Goal: Task Accomplishment & Management: Manage account settings

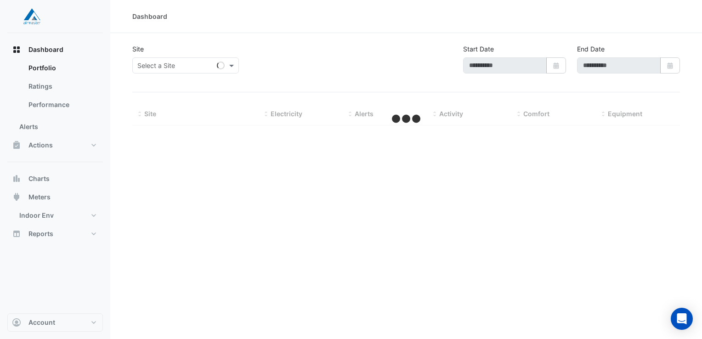
type input "**********"
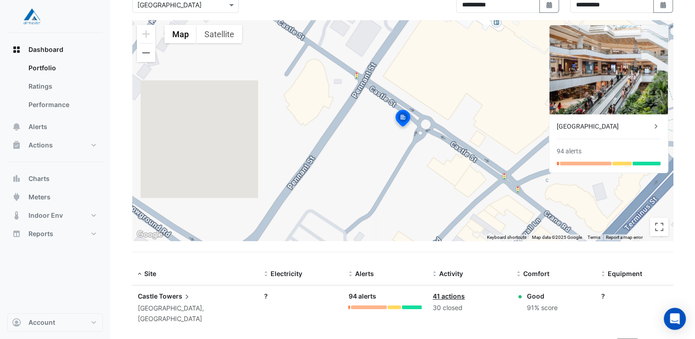
scroll to position [65, 0]
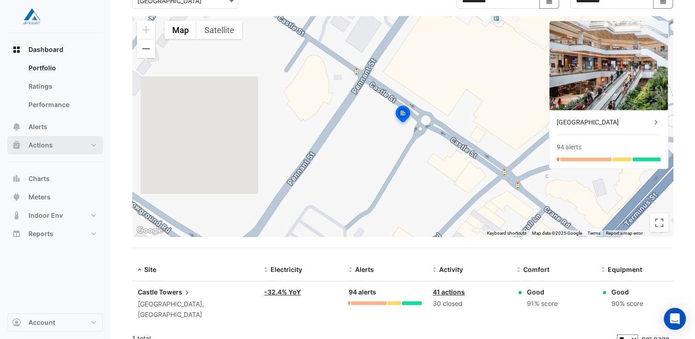
click at [93, 144] on button "Actions" at bounding box center [55, 145] width 96 height 18
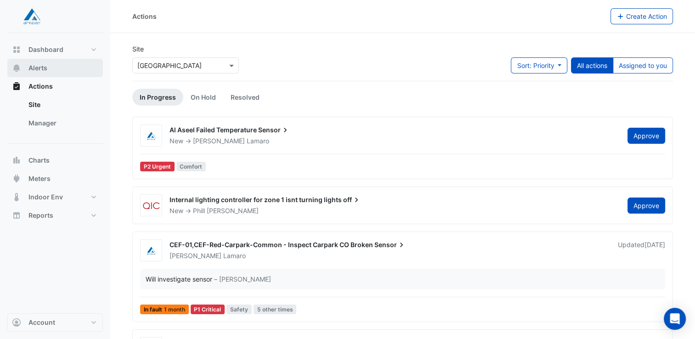
click at [40, 67] on span "Alerts" at bounding box center [37, 67] width 19 height 9
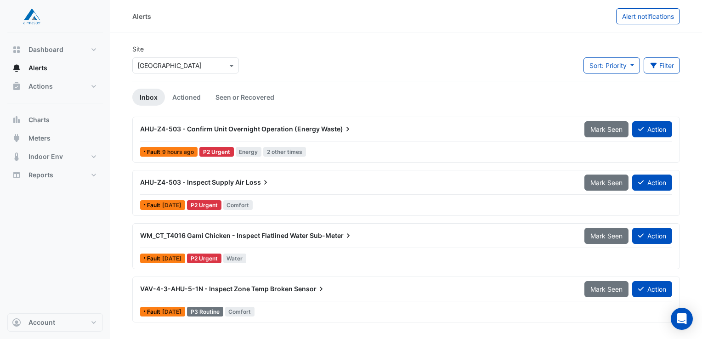
click at [446, 36] on section "Site Select a Site × [GEOGRAPHIC_DATA] Sort: Priority Priority Updated Filter T…" at bounding box center [405, 176] width 591 height 287
click at [310, 286] on span "Sensor" at bounding box center [310, 288] width 32 height 9
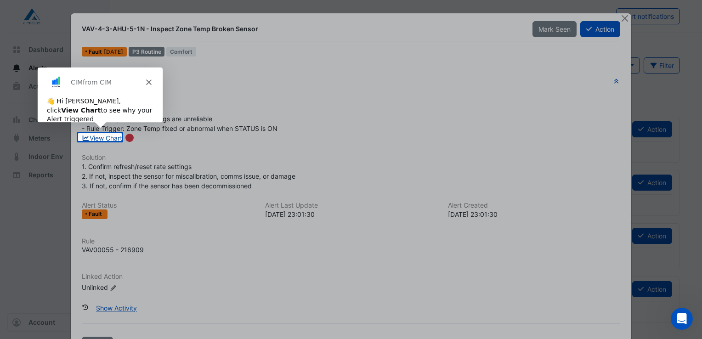
click at [97, 137] on link "View Chart" at bounding box center [102, 138] width 41 height 8
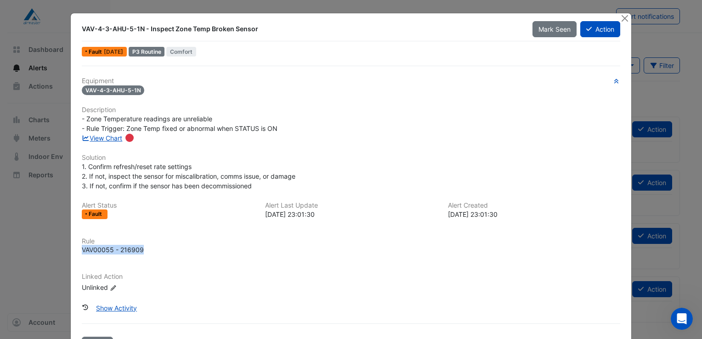
drag, startPoint x: 79, startPoint y: 249, endPoint x: 154, endPoint y: 247, distance: 75.3
click at [154, 247] on div "VAV00055 - 216909" at bounding box center [351, 250] width 538 height 10
drag, startPoint x: 154, startPoint y: 247, endPoint x: 160, endPoint y: 276, distance: 29.0
click at [160, 276] on h6 "Linked Action" at bounding box center [351, 277] width 538 height 8
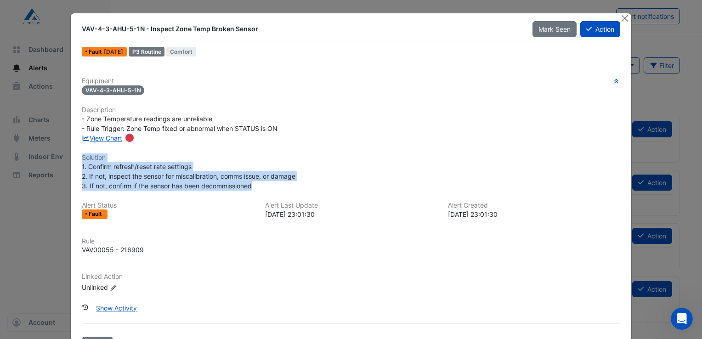
drag, startPoint x: 79, startPoint y: 157, endPoint x: 281, endPoint y: 188, distance: 204.0
click at [281, 188] on div "Equipment VAV-4-3-AHU-5-1N Description - Zone Temperature readings are unreliab…" at bounding box center [351, 188] width 538 height 223
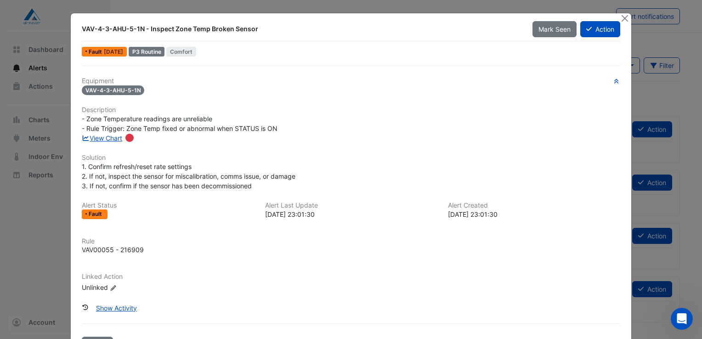
drag, startPoint x: 281, startPoint y: 188, endPoint x: 227, endPoint y: 212, distance: 58.4
click at [230, 218] on div "Fault" at bounding box center [168, 214] width 172 height 10
click at [621, 17] on button "Close" at bounding box center [624, 18] width 10 height 10
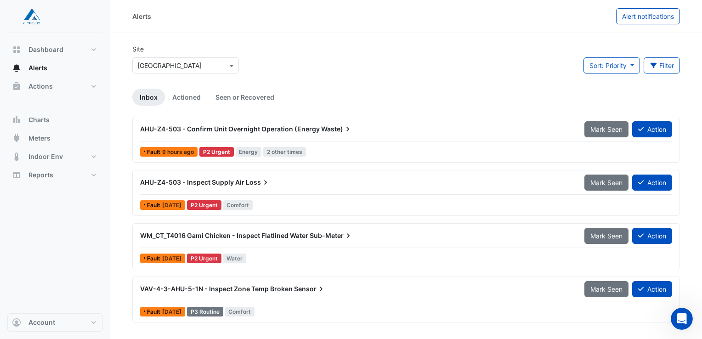
click at [225, 69] on div at bounding box center [186, 65] width 106 height 11
click at [226, 65] on div at bounding box center [186, 65] width 106 height 11
click at [291, 48] on div "Site Select a Site × [GEOGRAPHIC_DATA] Sort: Priority Priority Updated Filter T…" at bounding box center [406, 62] width 558 height 37
click at [87, 93] on button "Actions" at bounding box center [55, 86] width 96 height 18
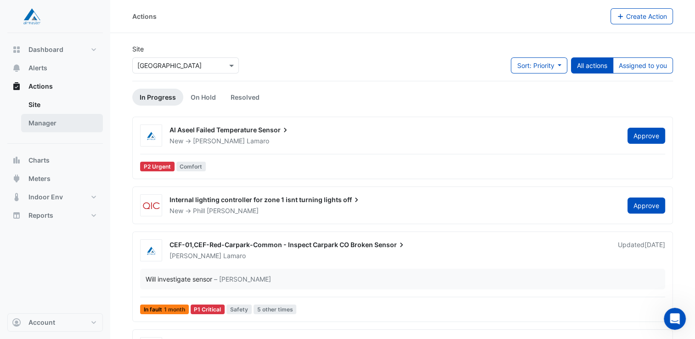
click at [48, 124] on link "Manager" at bounding box center [62, 123] width 82 height 18
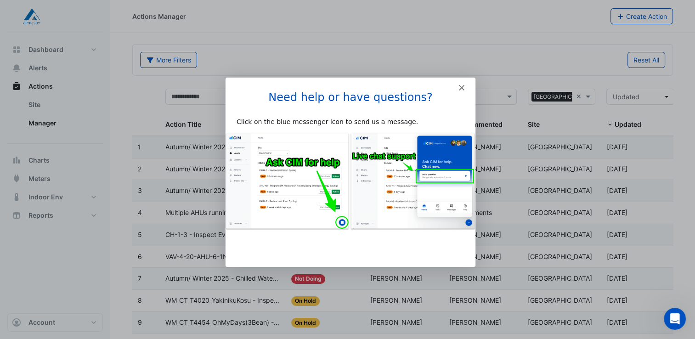
click at [460, 86] on polygon "Close" at bounding box center [461, 87] width 6 height 6
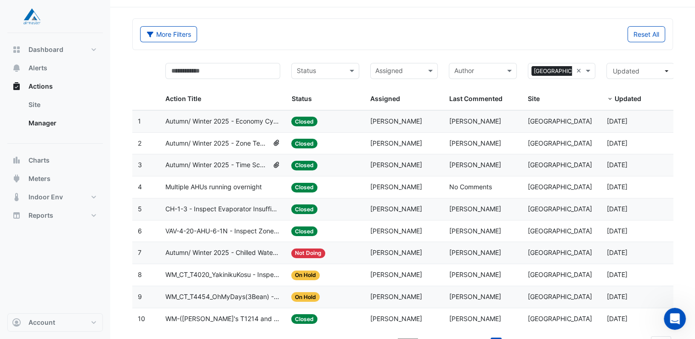
scroll to position [39, 0]
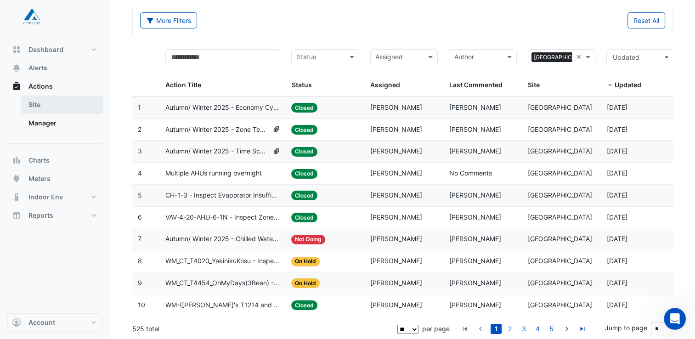
click at [34, 105] on link "Site" at bounding box center [62, 105] width 82 height 18
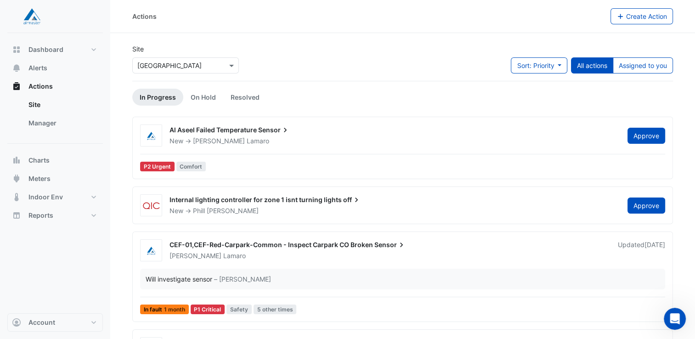
click at [245, 130] on span "Al Aseel Failed Temperature" at bounding box center [212, 130] width 87 height 8
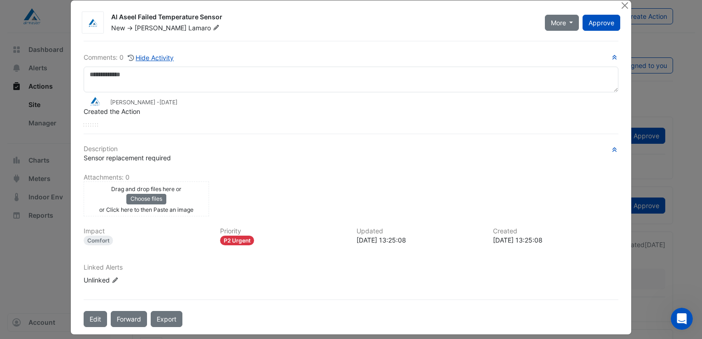
scroll to position [18, 0]
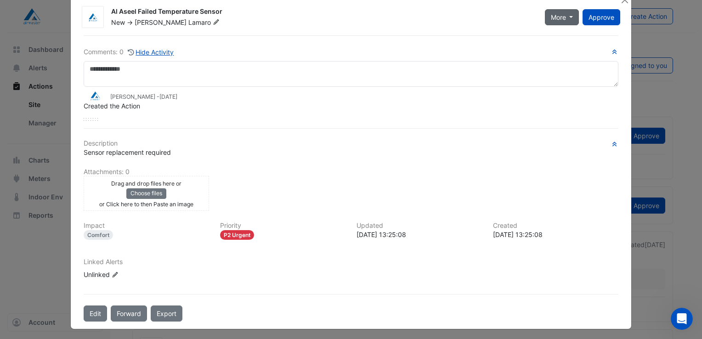
click at [561, 19] on span "More" at bounding box center [558, 17] width 15 height 10
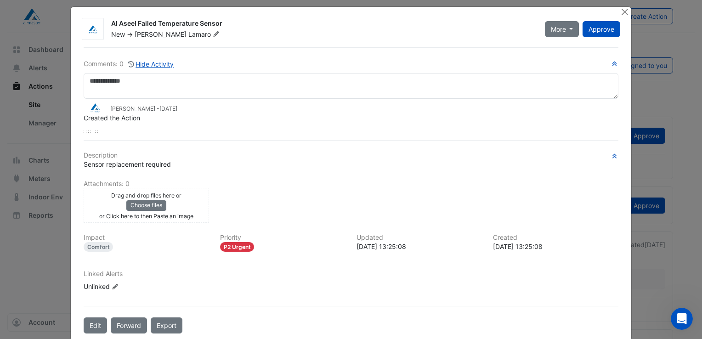
scroll to position [0, 0]
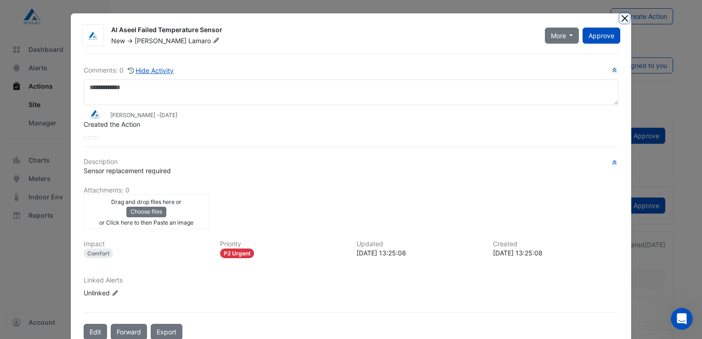
click at [621, 18] on button "Close" at bounding box center [624, 18] width 10 height 10
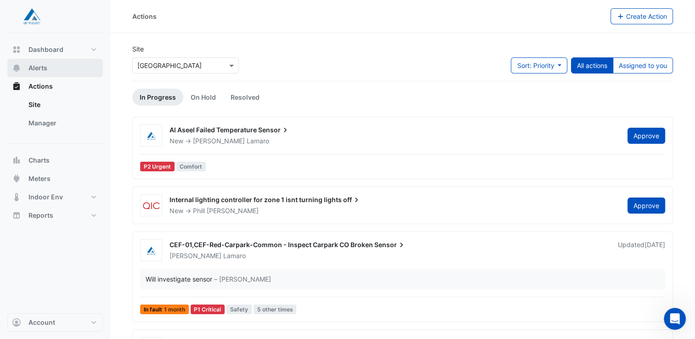
click at [37, 65] on span "Alerts" at bounding box center [37, 67] width 19 height 9
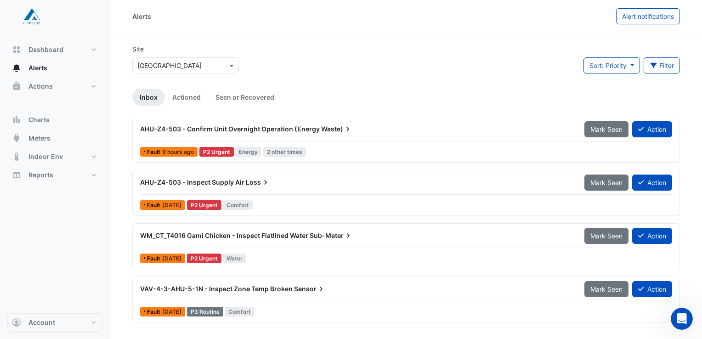
click at [184, 182] on span "AHU-Z4-503 - Inspect Supply Air" at bounding box center [192, 182] width 104 height 8
drag, startPoint x: 184, startPoint y: 182, endPoint x: 167, endPoint y: 181, distance: 17.5
click at [167, 181] on span "AHU-Z4-503 - Inspect Supply Air" at bounding box center [192, 182] width 104 height 8
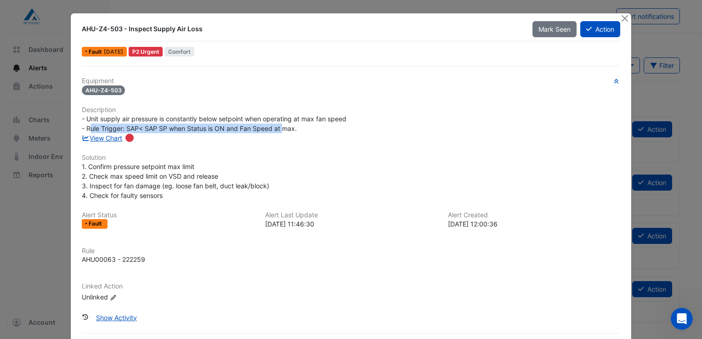
drag, startPoint x: 86, startPoint y: 126, endPoint x: 279, endPoint y: 129, distance: 192.9
click at [279, 129] on span "- Unit supply air pressure is constantly below setpoint when operating at max f…" at bounding box center [214, 123] width 265 height 17
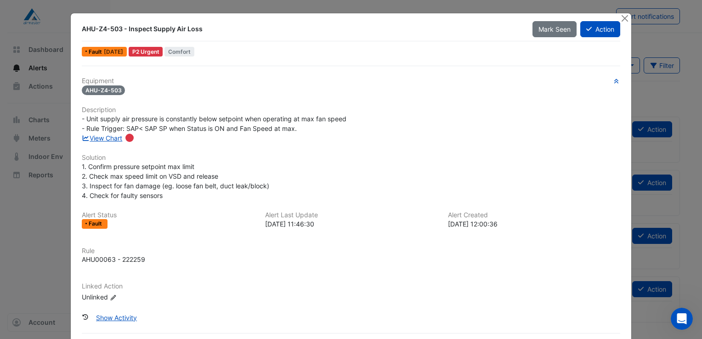
drag, startPoint x: 279, startPoint y: 129, endPoint x: 226, endPoint y: 144, distance: 55.4
click at [226, 144] on div "Equipment AHU-Z4-503 Description - Unit supply air pressure is constantly below…" at bounding box center [351, 193] width 538 height 232
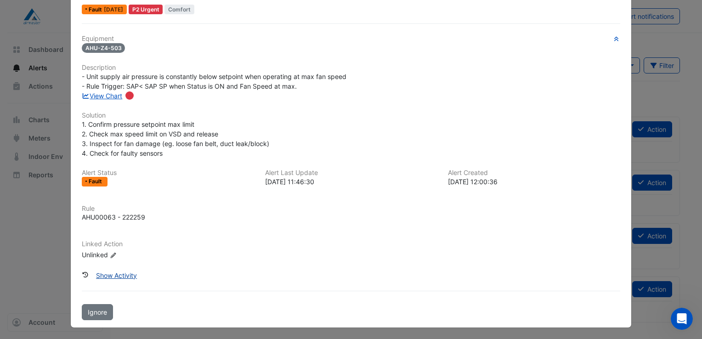
click at [124, 274] on button "Show Activity" at bounding box center [116, 275] width 53 height 16
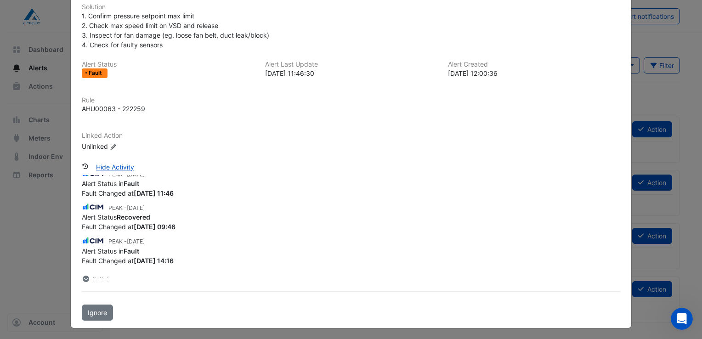
scroll to position [0, 0]
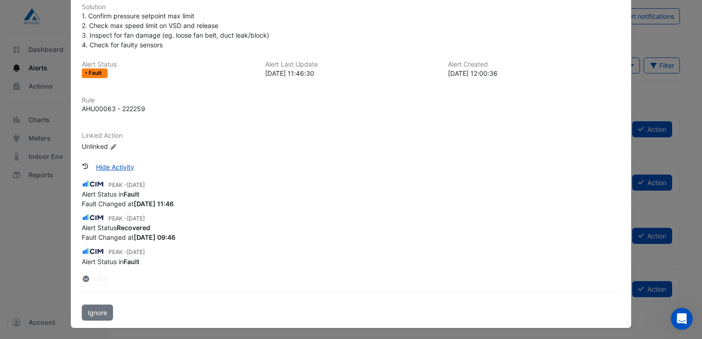
drag, startPoint x: 79, startPoint y: 62, endPoint x: 534, endPoint y: 80, distance: 455.4
click at [534, 80] on div "Alert Status Fault Alert Last Update [DATE] 11:46:30 Alert Created [DATE] 12:00…" at bounding box center [350, 73] width 549 height 25
drag, startPoint x: 534, startPoint y: 80, endPoint x: 480, endPoint y: 52, distance: 60.0
click at [480, 52] on div "Equipment AHU-Z4-503 Description - Unit supply air pressure is constantly below…" at bounding box center [351, 43] width 538 height 232
click at [381, 73] on div "[DATE] 11:46:30" at bounding box center [351, 73] width 172 height 10
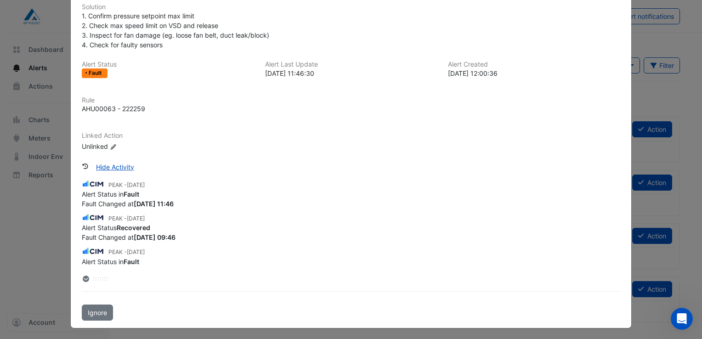
click at [265, 64] on h6 "Alert Last Update" at bounding box center [351, 65] width 172 height 8
click at [267, 54] on div "Equipment AHU-Z4-503 Description - Unit supply air pressure is constantly below…" at bounding box center [351, 43] width 538 height 232
drag, startPoint x: 261, startPoint y: 62, endPoint x: 326, endPoint y: 71, distance: 65.4
click at [326, 71] on div "Alert Last Update [DATE] 11:46:30" at bounding box center [350, 69] width 183 height 17
drag, startPoint x: 326, startPoint y: 71, endPoint x: 315, endPoint y: 47, distance: 26.7
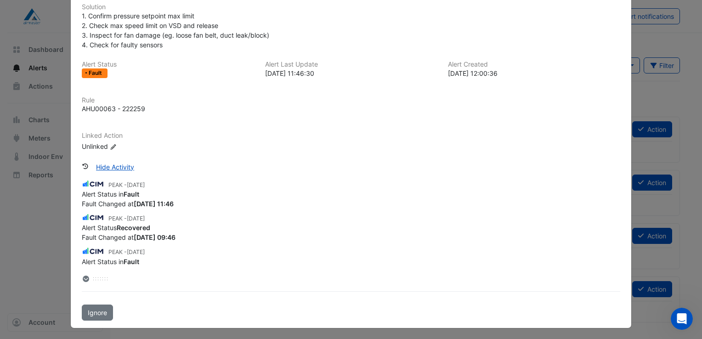
click at [315, 47] on div "1. Confirm pressure setpoint max limit 2. Check max speed limit on VSD and rele…" at bounding box center [351, 30] width 538 height 39
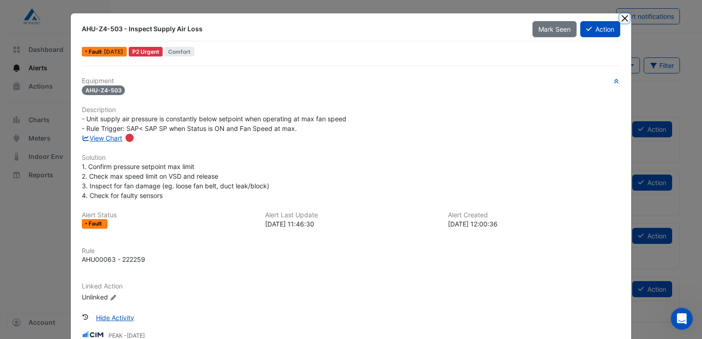
click at [619, 17] on button "Close" at bounding box center [624, 18] width 10 height 10
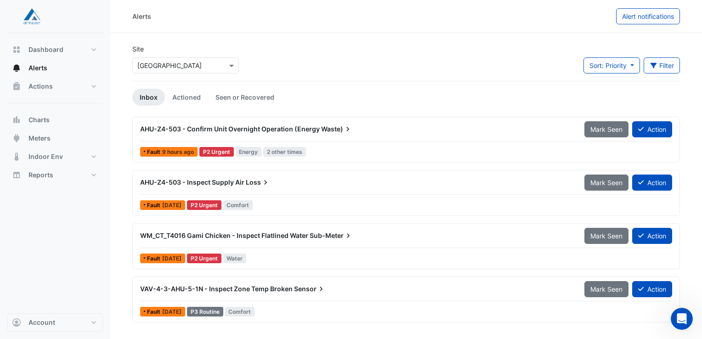
click at [303, 26] on div "Alerts Alert notifications" at bounding box center [405, 16] width 591 height 33
click at [36, 45] on span "Dashboard" at bounding box center [45, 49] width 35 height 9
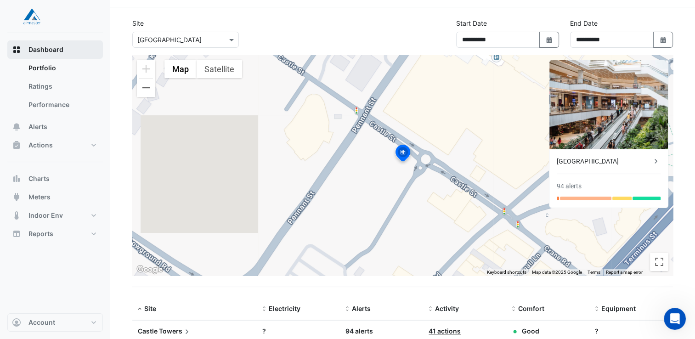
scroll to position [65, 0]
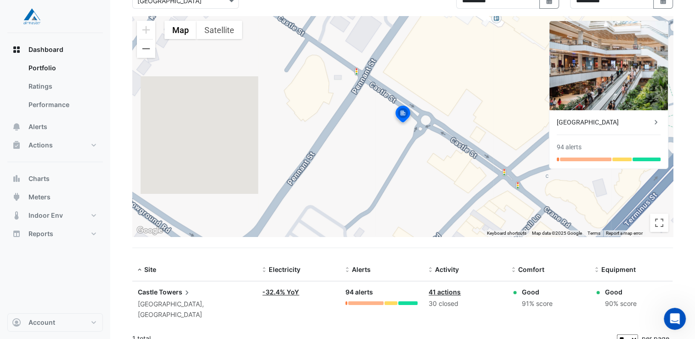
click at [155, 292] on span "Castle" at bounding box center [148, 292] width 20 height 8
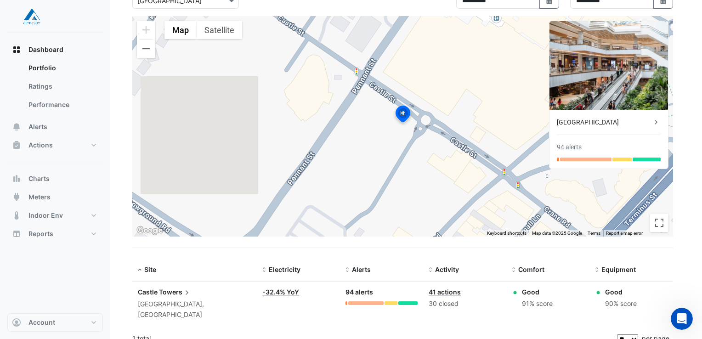
click at [350, 322] on ngb-offcanvas-backdrop at bounding box center [351, 169] width 702 height 339
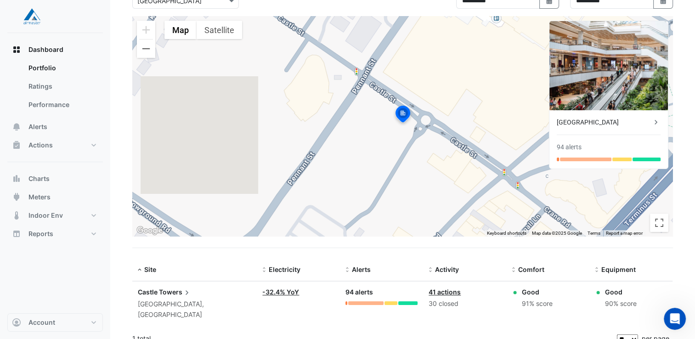
click at [449, 291] on link "41 actions" at bounding box center [444, 292] width 32 height 8
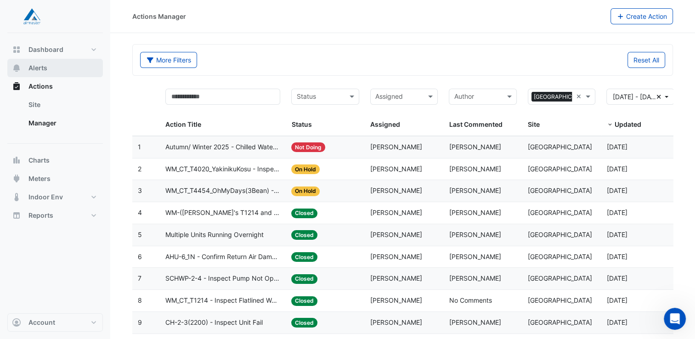
click at [42, 69] on span "Alerts" at bounding box center [37, 67] width 19 height 9
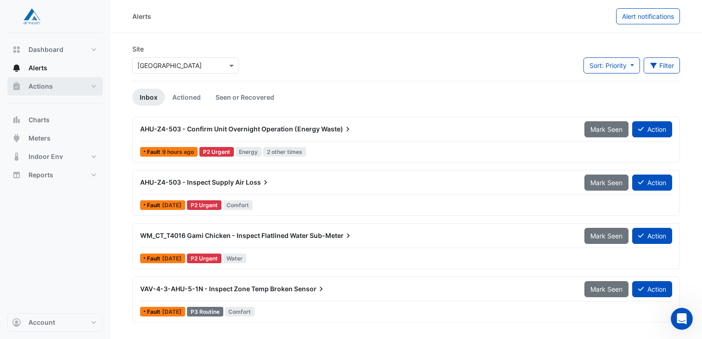
click at [63, 87] on button "Actions" at bounding box center [55, 86] width 96 height 18
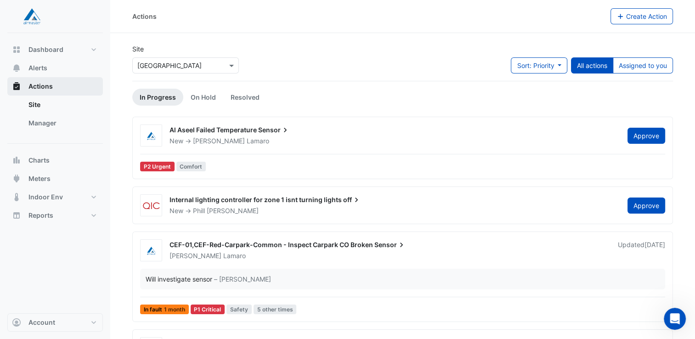
click at [63, 87] on button "Actions" at bounding box center [55, 86] width 96 height 18
click at [95, 49] on button "Dashboard" at bounding box center [55, 49] width 96 height 18
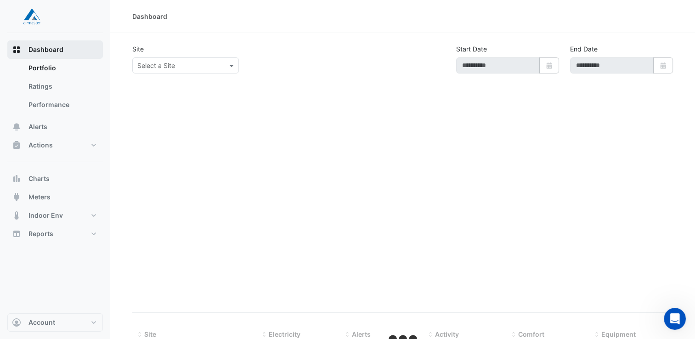
type input "**********"
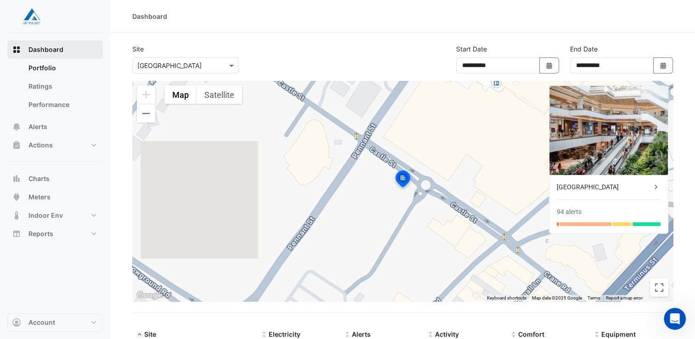
click at [95, 49] on button "Dashboard" at bounding box center [55, 49] width 96 height 18
click at [87, 51] on button "Dashboard" at bounding box center [55, 49] width 96 height 18
click at [43, 127] on span "Alerts" at bounding box center [37, 126] width 19 height 9
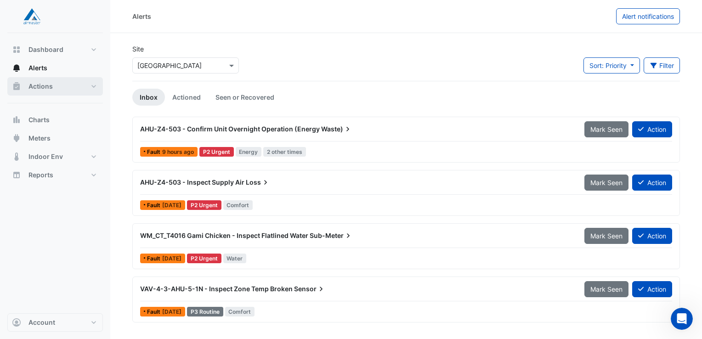
click at [88, 88] on button "Actions" at bounding box center [55, 86] width 96 height 18
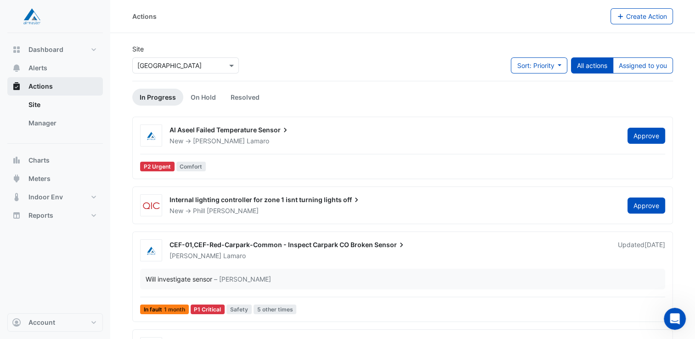
click at [90, 87] on button "Actions" at bounding box center [55, 86] width 96 height 18
click at [92, 215] on button "Reports" at bounding box center [55, 215] width 96 height 18
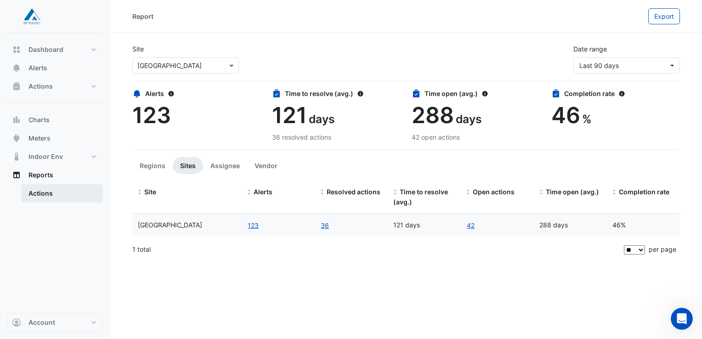
click at [40, 195] on link "Actions" at bounding box center [62, 193] width 82 height 18
click at [74, 85] on button "Actions" at bounding box center [55, 86] width 96 height 18
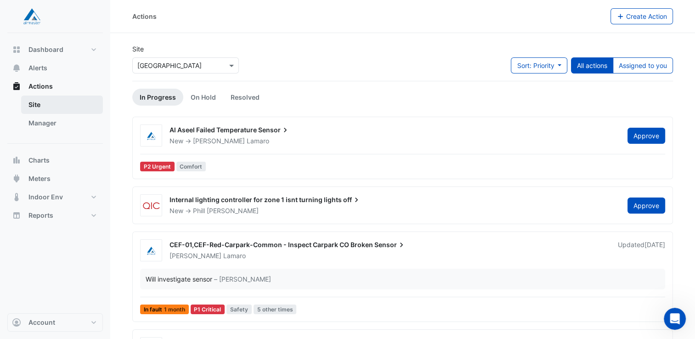
click at [51, 107] on link "Site" at bounding box center [62, 105] width 82 height 18
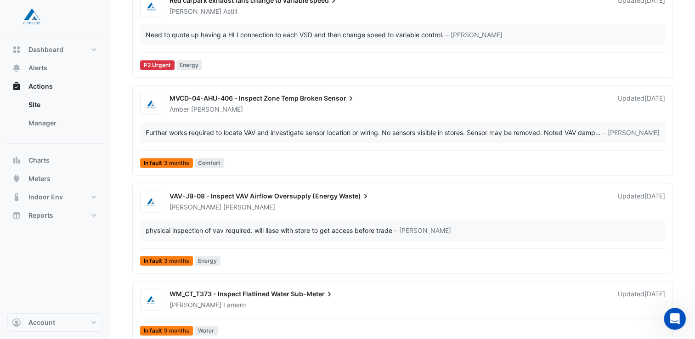
scroll to position [1240, 0]
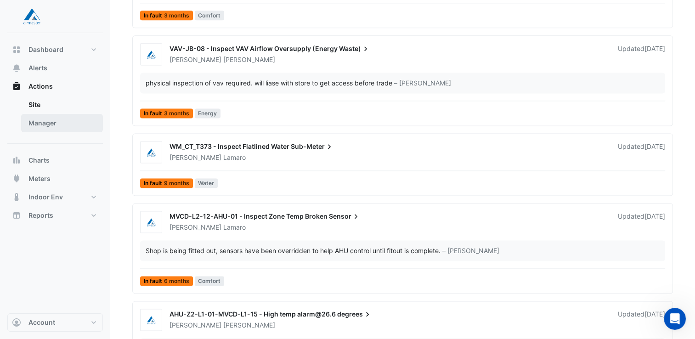
click at [79, 128] on link "Manager" at bounding box center [62, 123] width 82 height 18
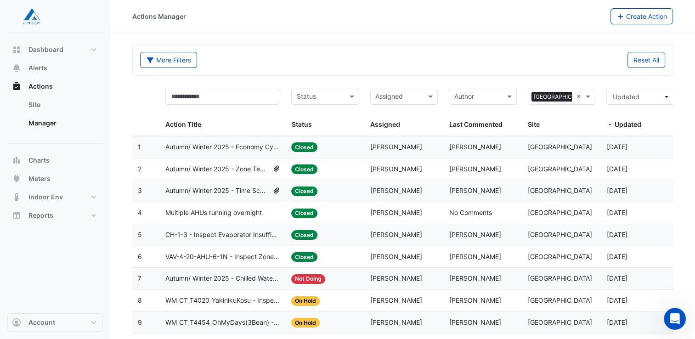
scroll to position [39, 0]
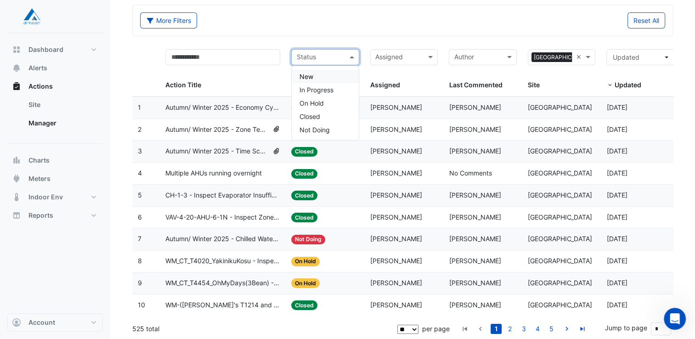
click at [348, 59] on span at bounding box center [352, 57] width 11 height 11
click at [308, 76] on span "New" at bounding box center [306, 77] width 14 height 8
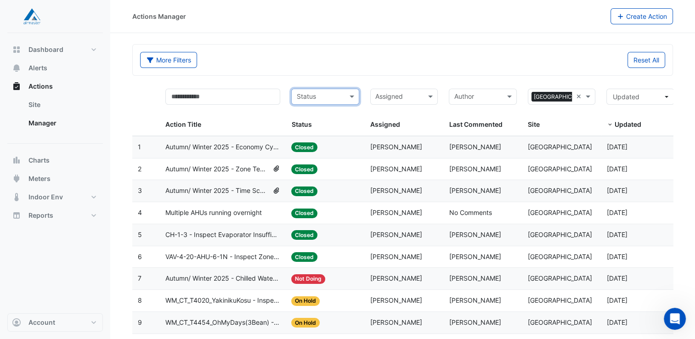
scroll to position [39, 0]
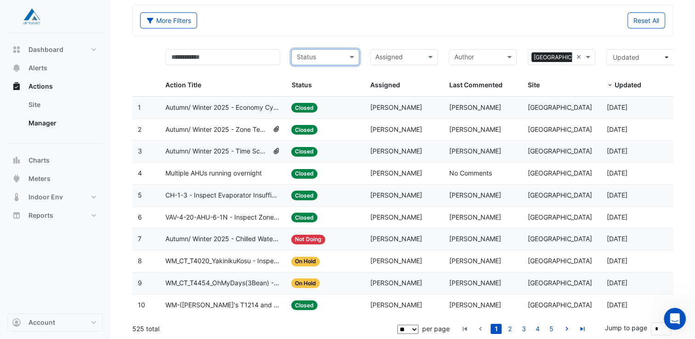
click at [418, 327] on select "** ** ** ***" at bounding box center [407, 329] width 21 height 9
select select "**"
click at [398, 325] on select "** ** ** ***" at bounding box center [407, 329] width 21 height 9
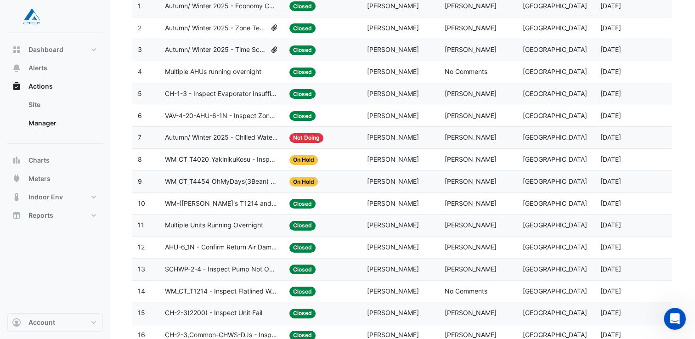
scroll to position [0, 0]
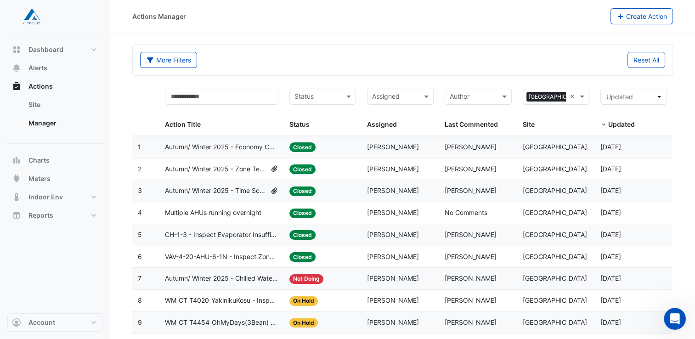
click at [418, 94] on div "Assigned" at bounding box center [400, 97] width 67 height 16
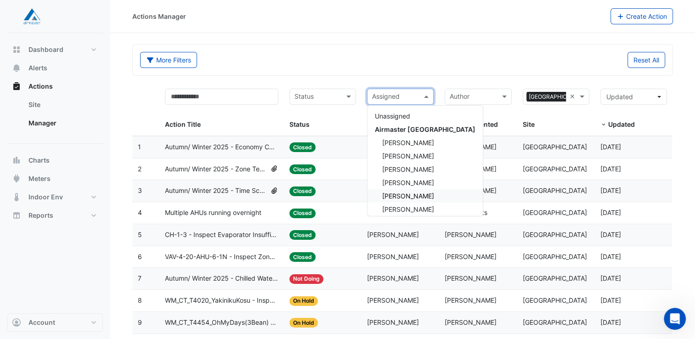
click at [405, 191] on div "[PERSON_NAME]" at bounding box center [424, 195] width 115 height 13
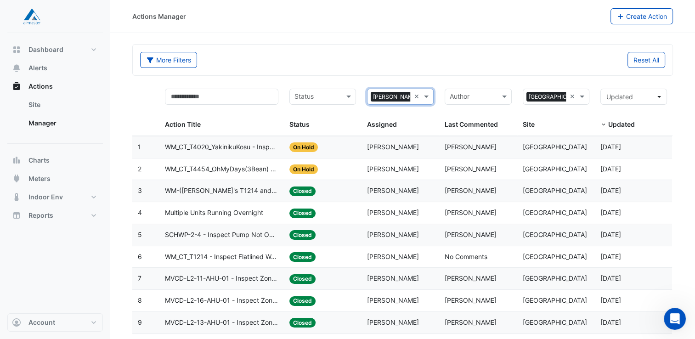
click at [334, 96] on input "text" at bounding box center [317, 97] width 46 height 11
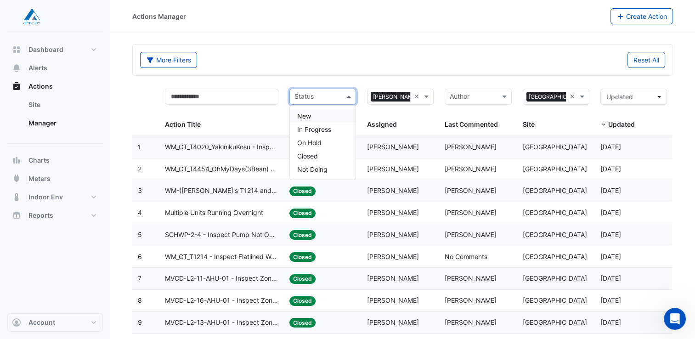
click at [334, 96] on input "text" at bounding box center [317, 97] width 46 height 11
click at [345, 54] on div "More Filters" at bounding box center [269, 60] width 268 height 16
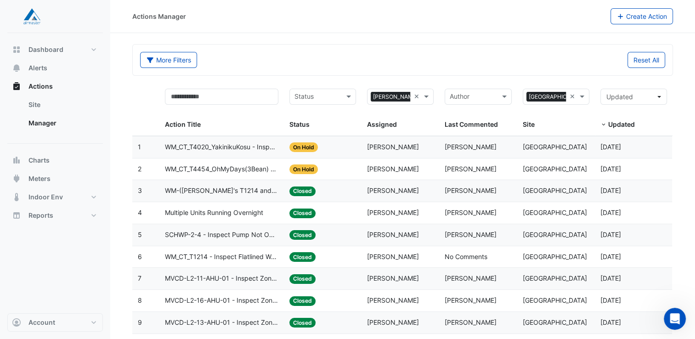
click at [327, 126] on div "Status" at bounding box center [320, 124] width 63 height 11
click at [293, 124] on span "Status" at bounding box center [299, 124] width 20 height 8
click at [325, 120] on div "Status" at bounding box center [320, 124] width 63 height 11
click at [335, 126] on div "Status" at bounding box center [320, 124] width 63 height 11
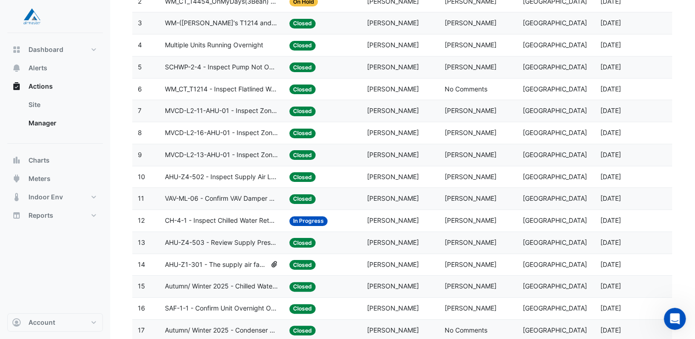
scroll to position [184, 0]
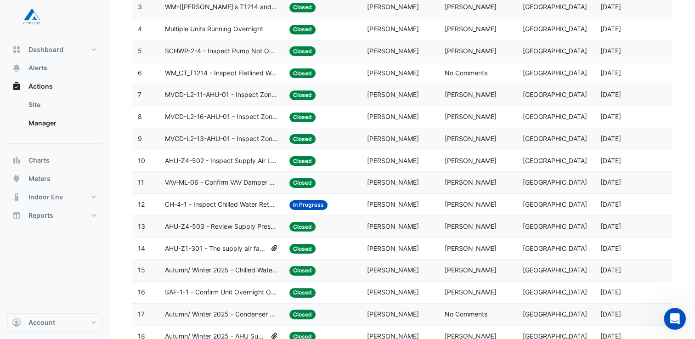
click at [206, 200] on span "CH-4-1 - Inspect Chilled Water Return Temp Broken Sensor" at bounding box center [221, 204] width 113 height 11
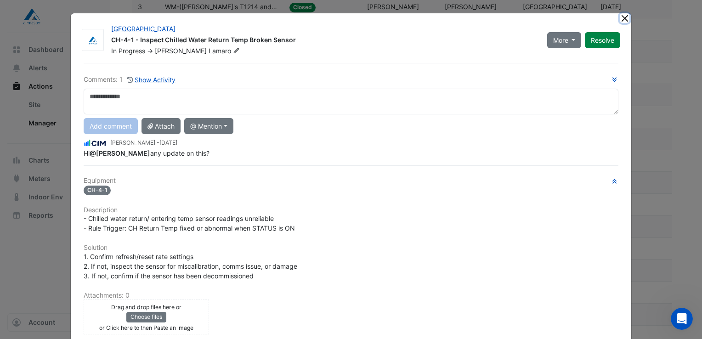
click at [623, 18] on button "Close" at bounding box center [624, 18] width 10 height 10
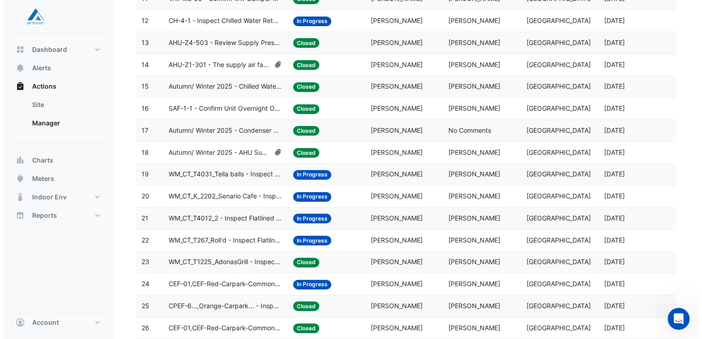
scroll to position [321, 0]
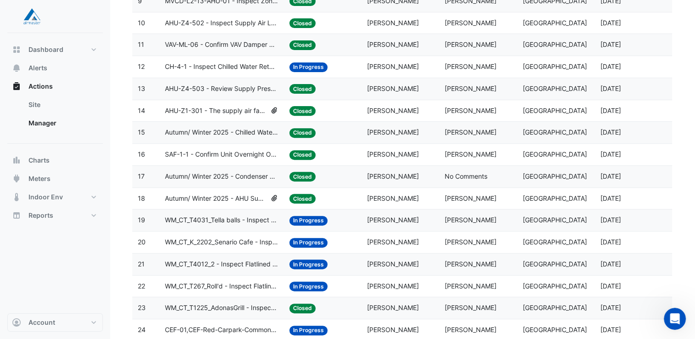
click at [207, 64] on span "CH-4-1 - Inspect Chilled Water Return Temp Broken Sensor" at bounding box center [221, 67] width 113 height 11
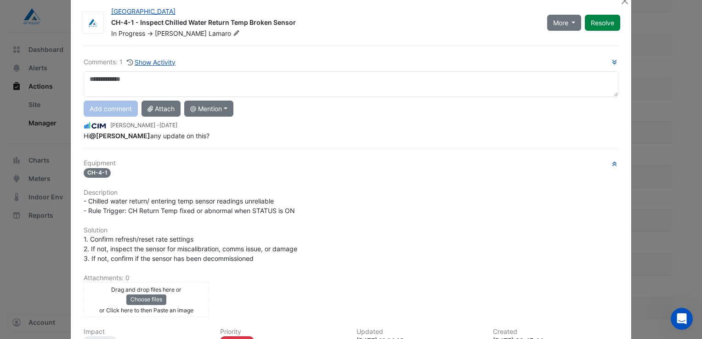
scroll to position [0, 0]
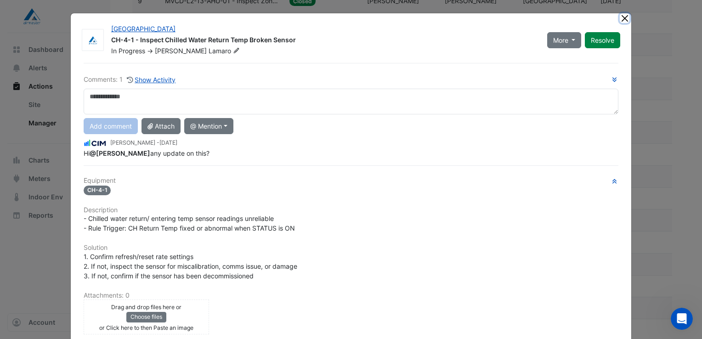
click at [622, 18] on button "Close" at bounding box center [624, 18] width 10 height 10
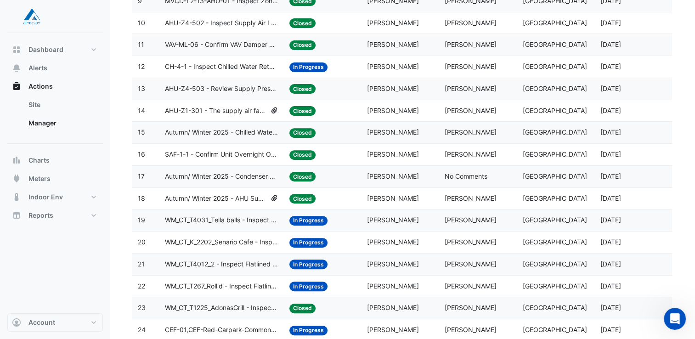
click at [202, 67] on span "CH-4-1 - Inspect Chilled Water Return Temp Broken Sensor" at bounding box center [221, 67] width 113 height 11
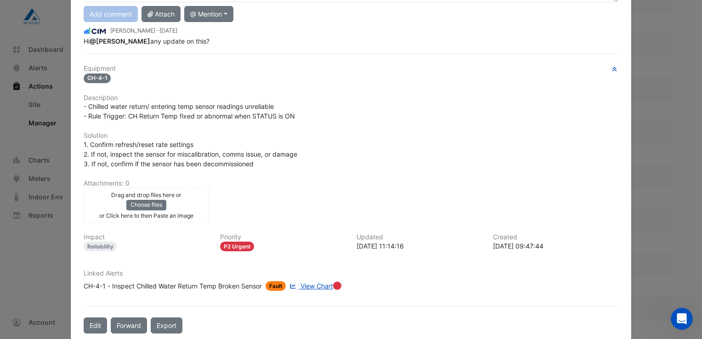
scroll to position [123, 0]
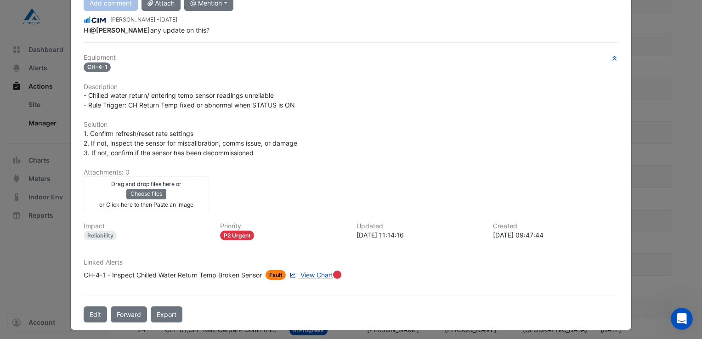
click at [318, 271] on span "View Chart" at bounding box center [316, 275] width 33 height 8
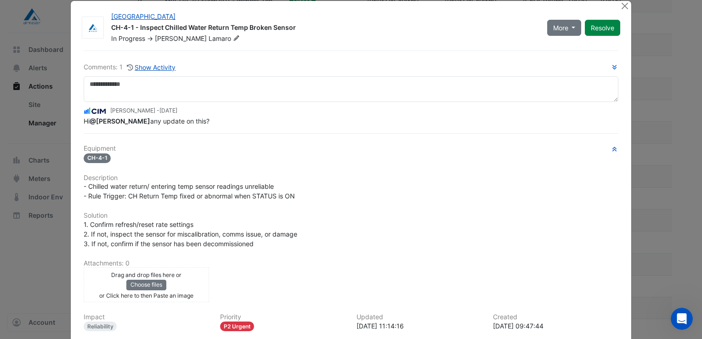
scroll to position [0, 0]
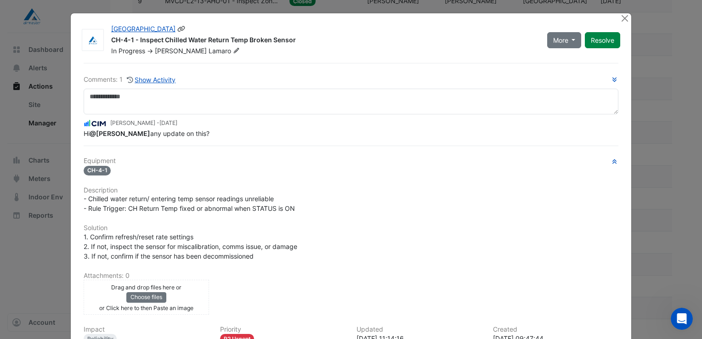
click at [559, 49] on div "More On Hold Not Doing Resolve" at bounding box center [583, 39] width 84 height 31
click at [567, 45] on button "More" at bounding box center [564, 40] width 34 height 16
click at [568, 38] on button "More" at bounding box center [564, 40] width 34 height 16
click at [602, 24] on div "More On Hold Not Doing Resolve" at bounding box center [583, 39] width 84 height 31
click at [569, 43] on button "More" at bounding box center [564, 40] width 34 height 16
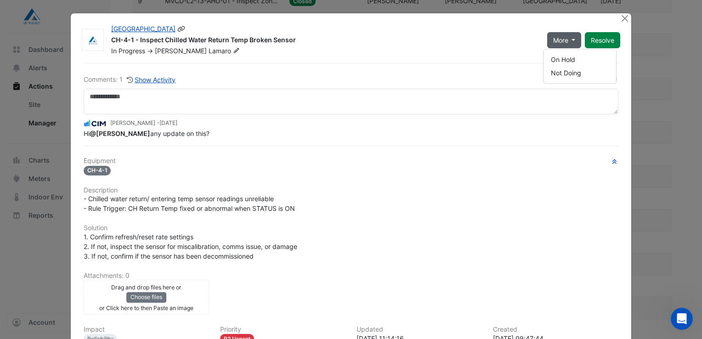
click at [569, 43] on button "More" at bounding box center [564, 40] width 34 height 16
click at [597, 38] on button "Resolve" at bounding box center [602, 40] width 35 height 16
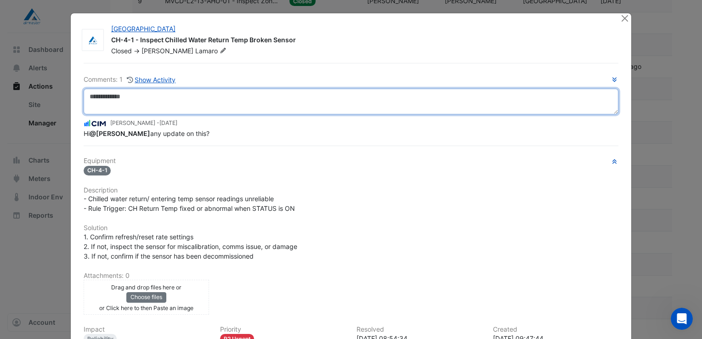
click at [118, 97] on textarea at bounding box center [351, 102] width 535 height 26
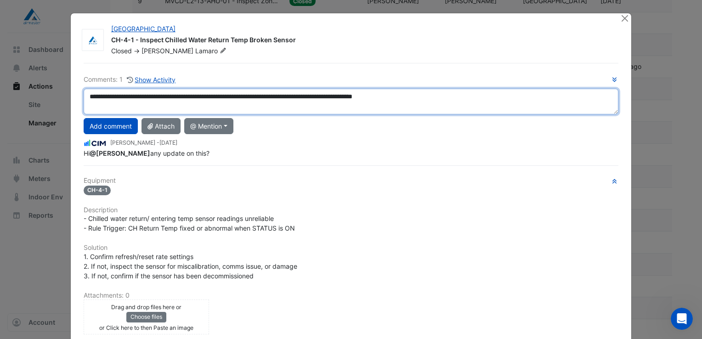
click at [233, 96] on textarea "**********" at bounding box center [351, 102] width 535 height 26
click at [473, 96] on textarea "**********" at bounding box center [351, 102] width 535 height 26
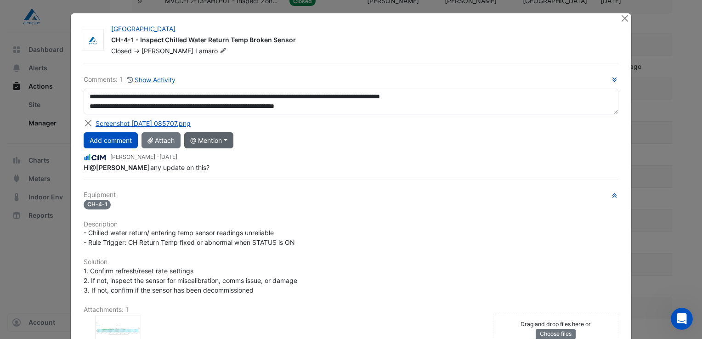
click at [224, 141] on button "@ Mention" at bounding box center [208, 140] width 49 height 16
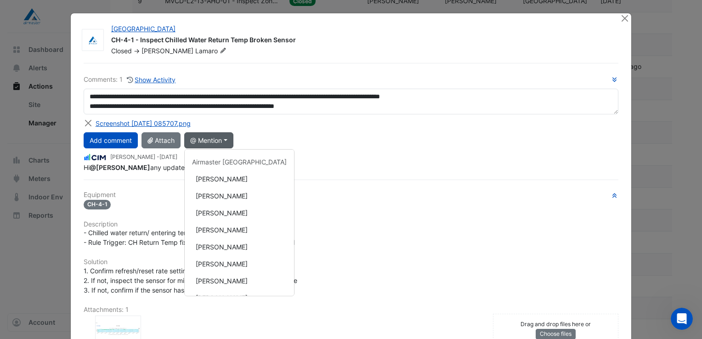
click at [403, 134] on div "Add comment Attach @ Mention Airmaster [GEOGRAPHIC_DATA] [PERSON_NAME] [PERSON_…" at bounding box center [351, 140] width 546 height 16
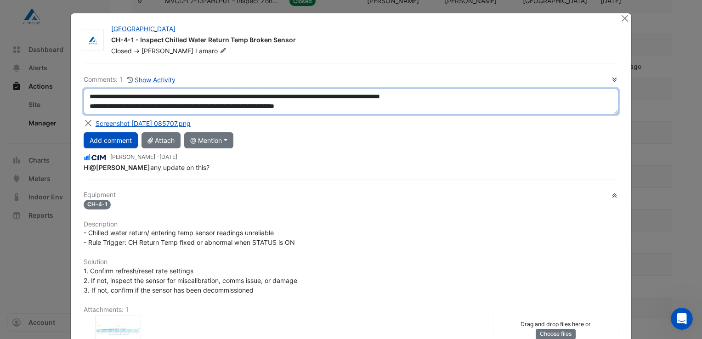
click at [354, 109] on textarea "**********" at bounding box center [351, 102] width 535 height 26
click at [276, 96] on textarea "**********" at bounding box center [351, 102] width 535 height 26
drag, startPoint x: 227, startPoint y: 94, endPoint x: 340, endPoint y: 105, distance: 113.5
click at [340, 105] on textarea "**********" at bounding box center [351, 102] width 535 height 26
click at [354, 104] on textarea "**********" at bounding box center [351, 102] width 535 height 26
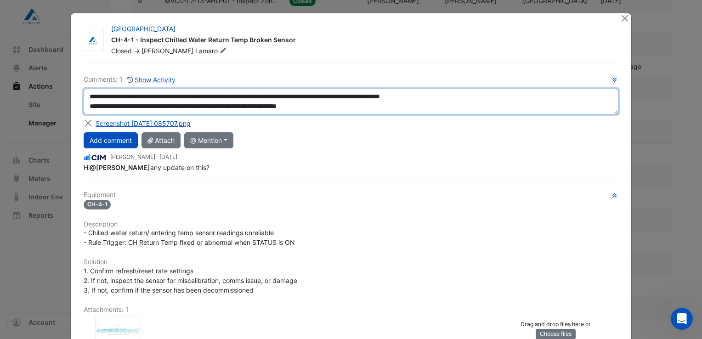
paste textarea "**********"
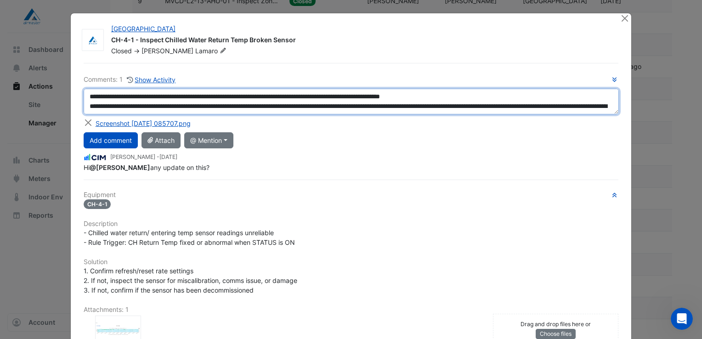
scroll to position [9, 0]
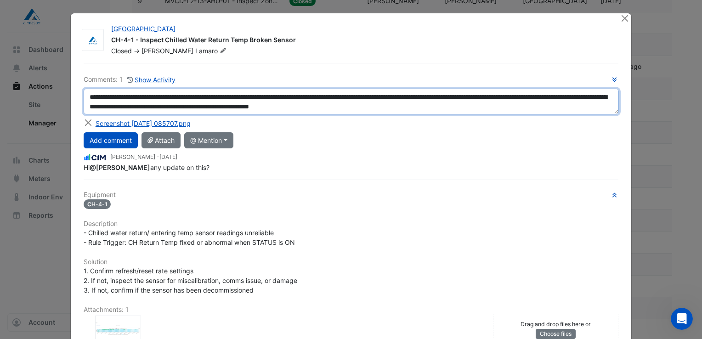
click at [336, 95] on textarea "**********" at bounding box center [351, 102] width 535 height 26
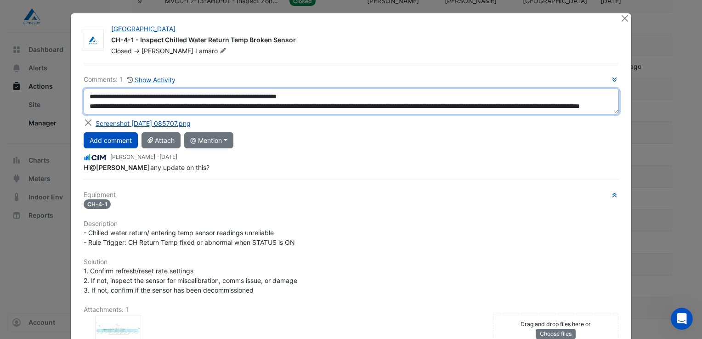
scroll to position [19, 0]
drag, startPoint x: 84, startPoint y: 95, endPoint x: 382, endPoint y: 156, distance: 303.9
click at [382, 156] on div "**********" at bounding box center [351, 123] width 535 height 98
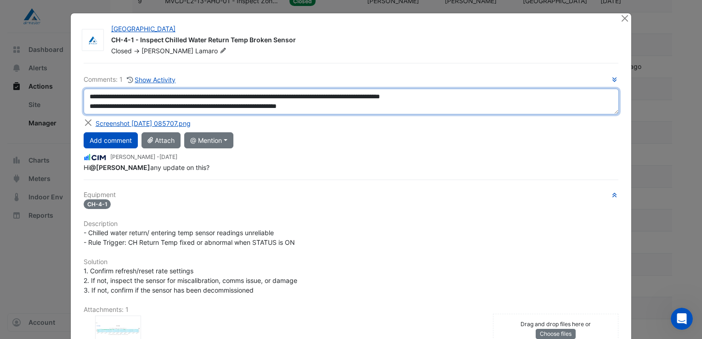
scroll to position [0, 0]
drag, startPoint x: 151, startPoint y: 103, endPoint x: 175, endPoint y: 106, distance: 24.0
click at [175, 106] on textarea "**********" at bounding box center [351, 102] width 535 height 26
click at [190, 106] on textarea "**********" at bounding box center [351, 102] width 535 height 26
click at [353, 101] on textarea "**********" at bounding box center [351, 102] width 535 height 26
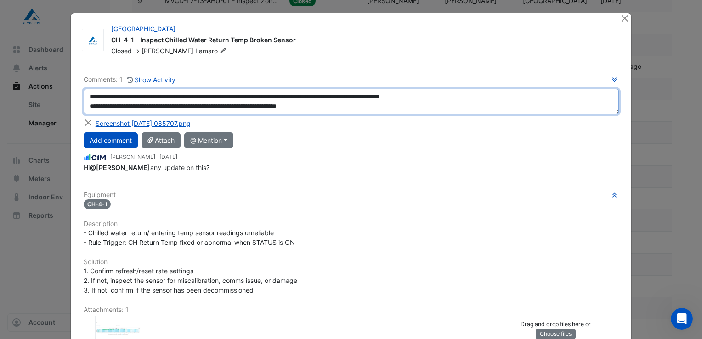
drag, startPoint x: 226, startPoint y: 95, endPoint x: 321, endPoint y: 98, distance: 95.1
click at [323, 99] on textarea "**********" at bounding box center [351, 102] width 535 height 26
drag, startPoint x: 245, startPoint y: 95, endPoint x: 251, endPoint y: 95, distance: 5.5
click at [246, 95] on textarea "**********" at bounding box center [351, 102] width 535 height 26
click at [349, 107] on textarea "**********" at bounding box center [351, 102] width 535 height 26
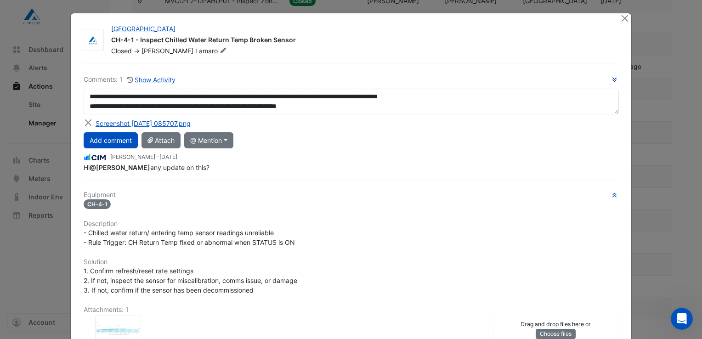
click at [612, 82] on fa-icon "button" at bounding box center [614, 79] width 7 height 7
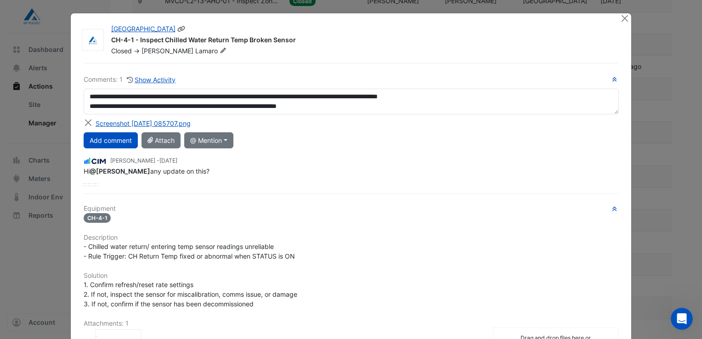
click at [519, 28] on div "[GEOGRAPHIC_DATA]" at bounding box center [360, 29] width 498 height 11
click at [372, 46] on div "Closed -> [PERSON_NAME]" at bounding box center [360, 50] width 500 height 9
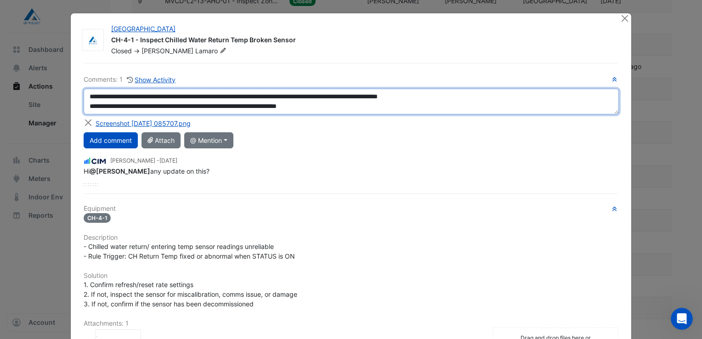
click at [353, 107] on textarea "**********" at bounding box center [351, 102] width 535 height 26
type textarea "**********"
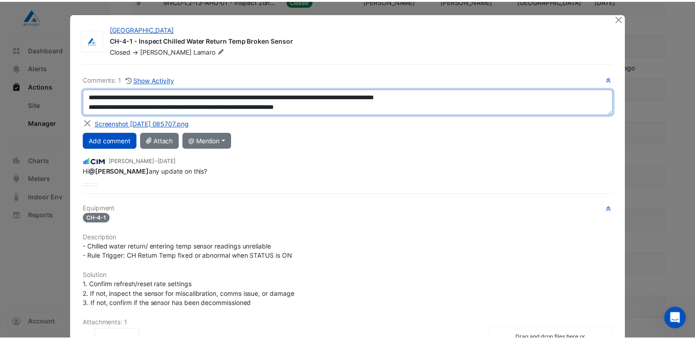
scroll to position [0, 0]
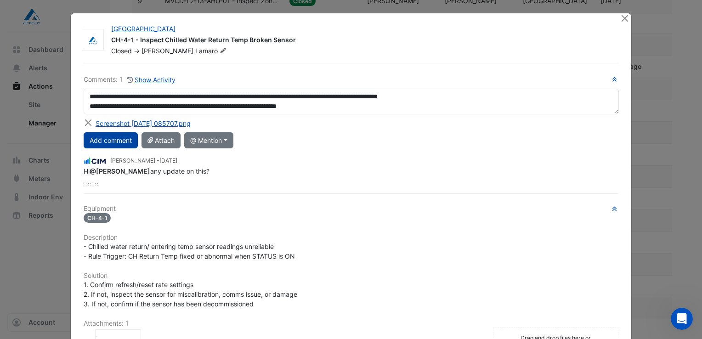
click at [127, 139] on button "Add comment" at bounding box center [111, 140] width 54 height 16
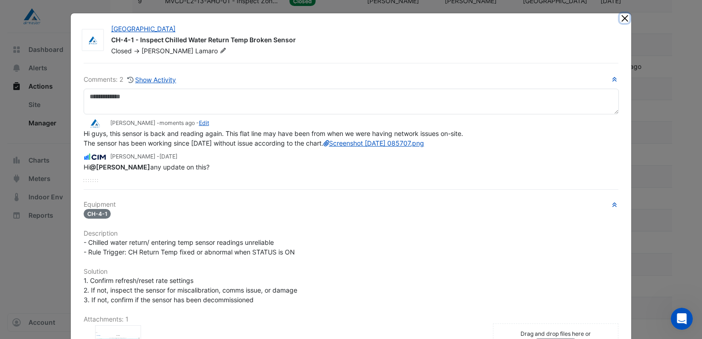
click at [620, 17] on button "Close" at bounding box center [624, 18] width 10 height 10
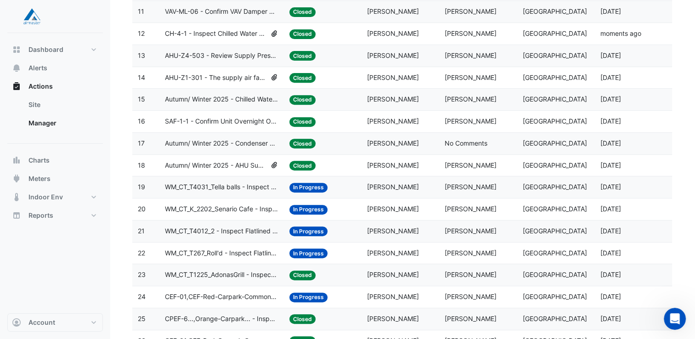
scroll to position [367, 0]
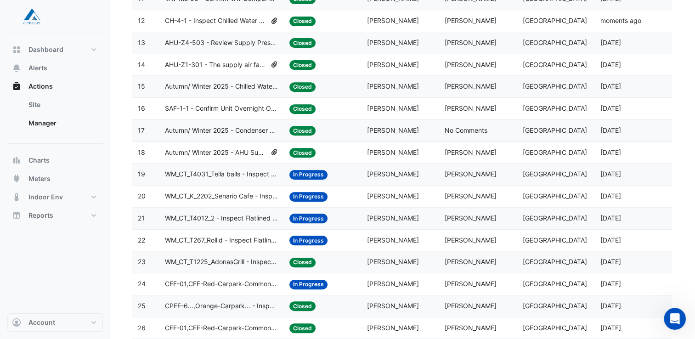
click at [236, 217] on span "WM_CT_T4012_2 - Inspect Flatlined Water Sub-Meter" at bounding box center [221, 218] width 113 height 11
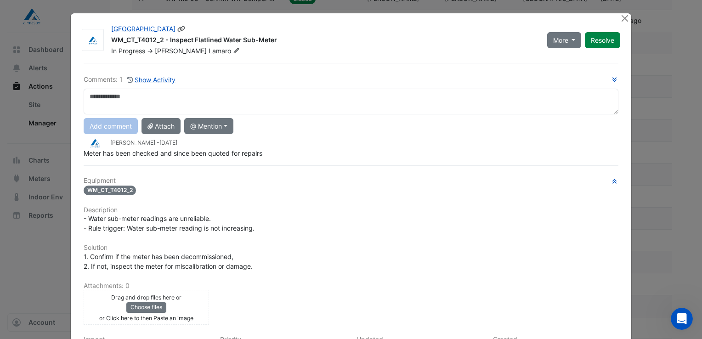
click at [238, 51] on div "In Progress -> [PERSON_NAME]" at bounding box center [323, 50] width 427 height 9
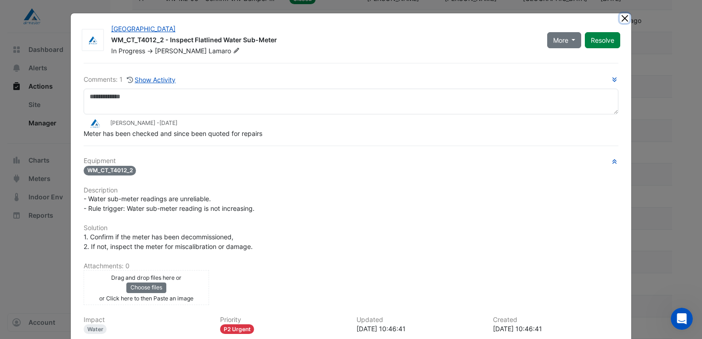
click at [619, 19] on button "Close" at bounding box center [624, 18] width 10 height 10
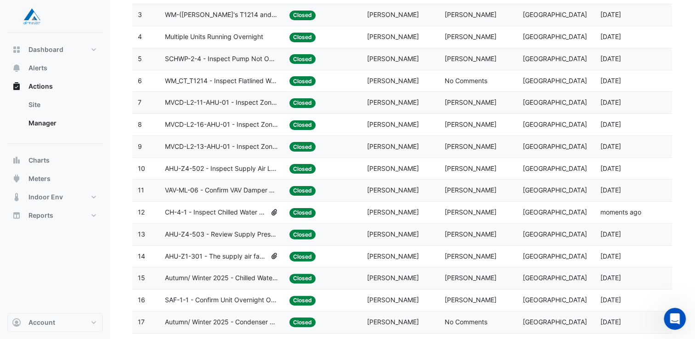
scroll to position [0, 0]
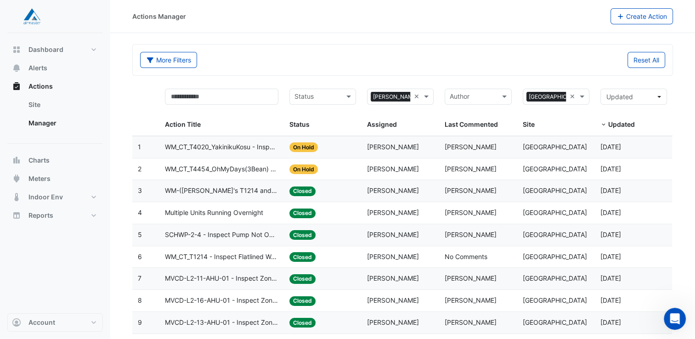
click at [236, 168] on span "WM_CT_T4454_OhMyDays(3Bean) - Inspect Flatlined Water Sub-Meter" at bounding box center [221, 169] width 113 height 11
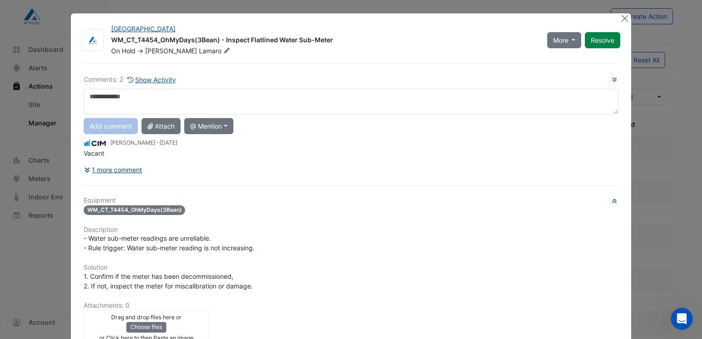
click at [89, 168] on button "1 more comment" at bounding box center [113, 170] width 59 height 16
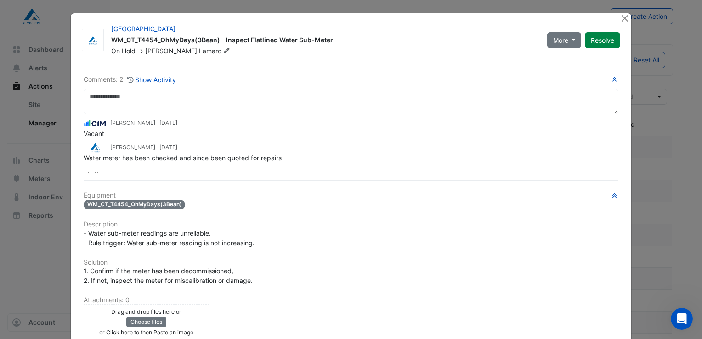
click at [619, 23] on div at bounding box center [624, 18] width 11 height 11
click at [621, 21] on button "Close" at bounding box center [624, 18] width 10 height 10
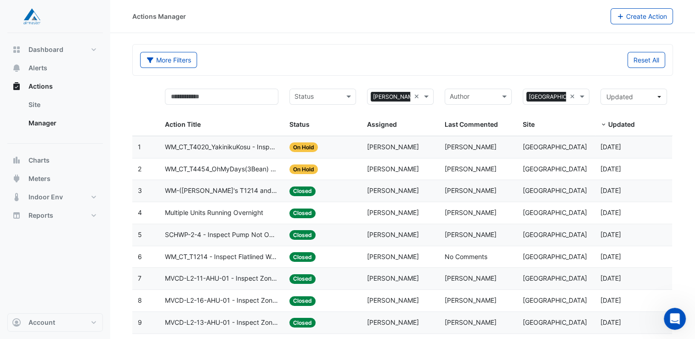
click at [226, 150] on span "WM_CT_T4020_YakinikuKosu - Inspect Flatlined Water Sub-Meter" at bounding box center [221, 147] width 113 height 11
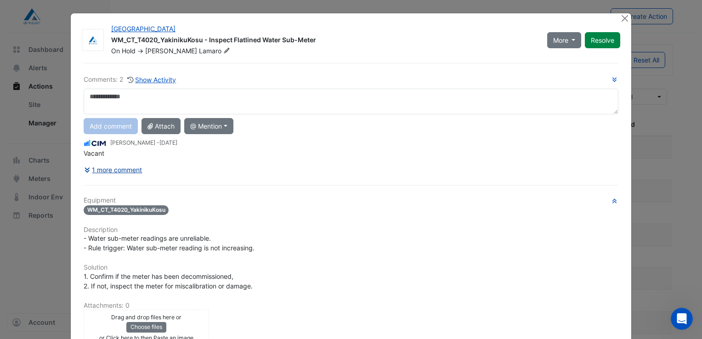
click at [130, 166] on button "1 more comment" at bounding box center [113, 170] width 59 height 16
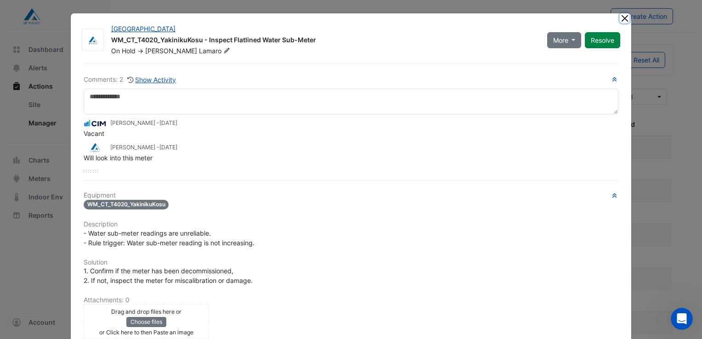
click at [620, 19] on button "Close" at bounding box center [624, 18] width 10 height 10
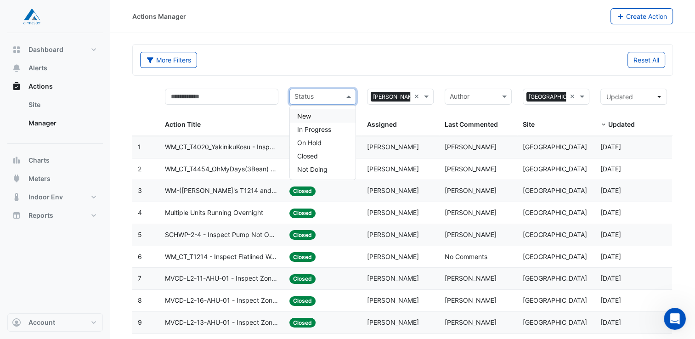
click at [321, 96] on input "text" at bounding box center [317, 97] width 46 height 11
click at [314, 143] on span "On Hold" at bounding box center [309, 143] width 24 height 8
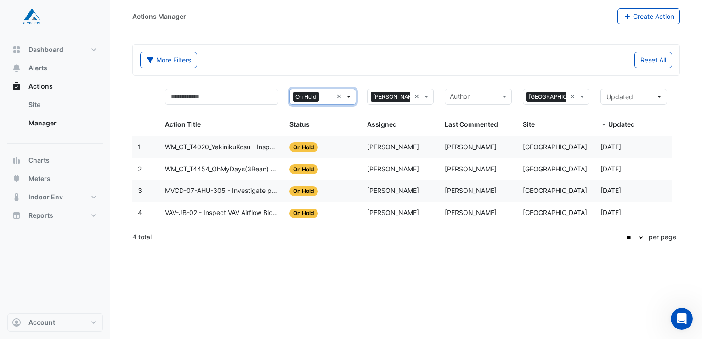
click at [349, 100] on span at bounding box center [349, 96] width 11 height 11
click at [319, 126] on span "In Progress" at bounding box center [314, 129] width 34 height 8
click at [351, 96] on span at bounding box center [349, 96] width 11 height 11
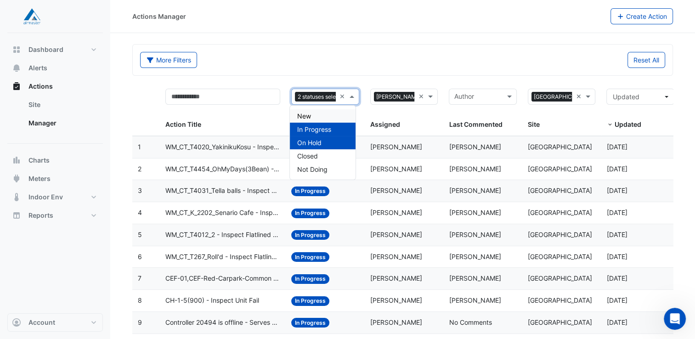
click at [331, 117] on div "New" at bounding box center [323, 115] width 66 height 13
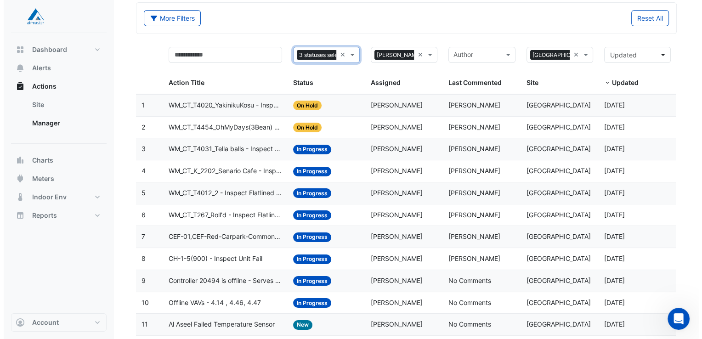
scroll to position [138, 0]
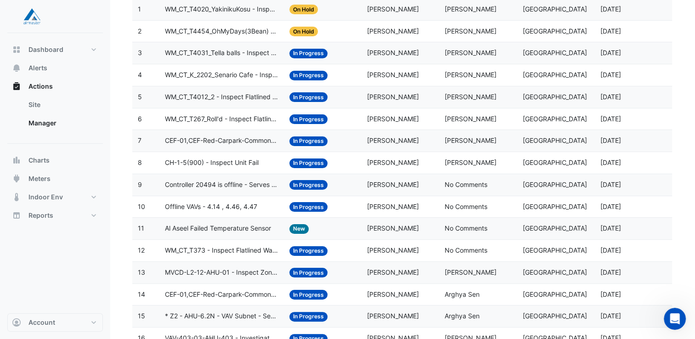
click at [233, 227] on span "Al Aseel Failed Temperature Sensor" at bounding box center [218, 228] width 106 height 11
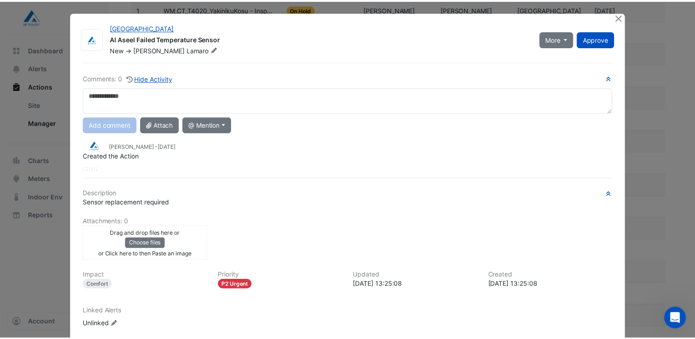
scroll to position [0, 0]
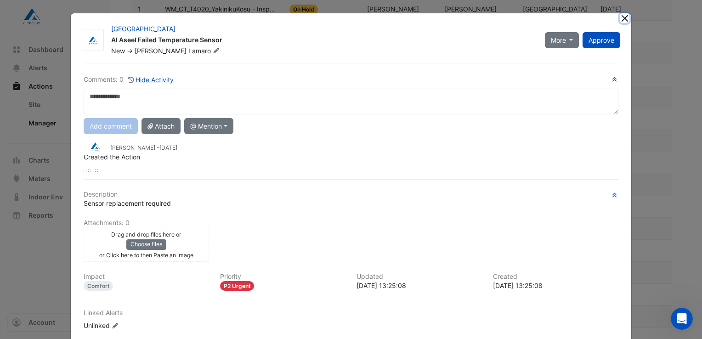
click at [622, 19] on button "Close" at bounding box center [624, 18] width 10 height 10
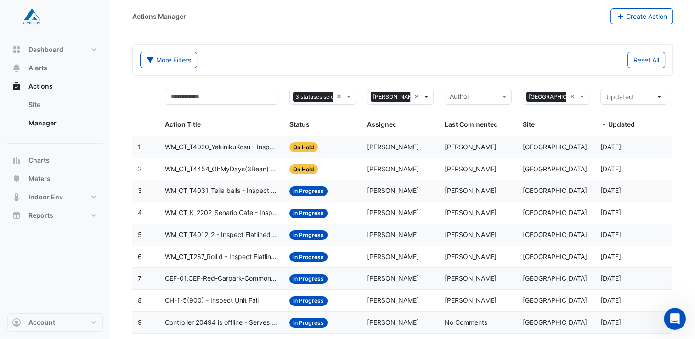
click at [427, 97] on span at bounding box center [427, 96] width 11 height 11
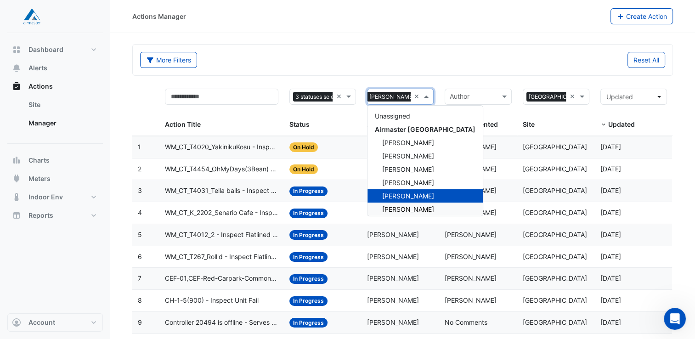
click at [405, 212] on span "[PERSON_NAME]" at bounding box center [408, 209] width 52 height 8
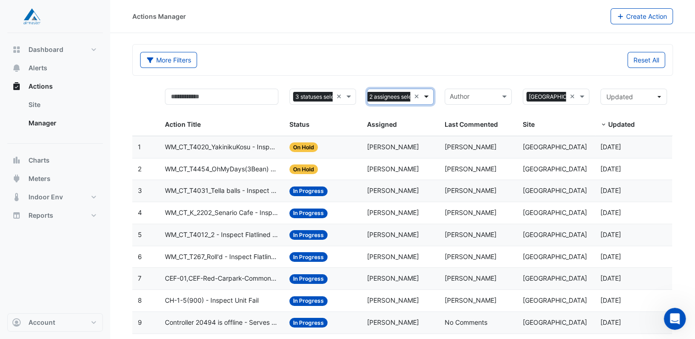
click at [426, 96] on span at bounding box center [427, 96] width 11 height 11
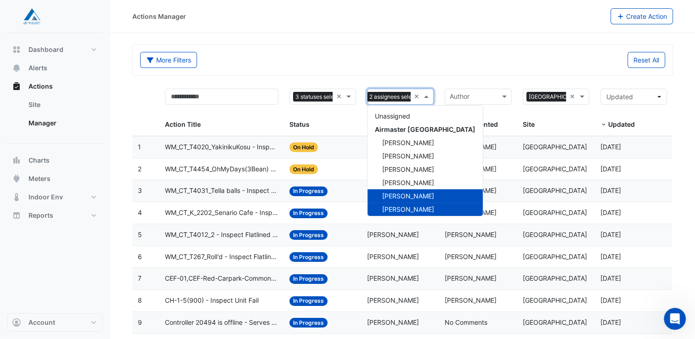
click at [405, 197] on span "[PERSON_NAME]" at bounding box center [408, 196] width 52 height 8
click at [426, 96] on span at bounding box center [427, 96] width 11 height 11
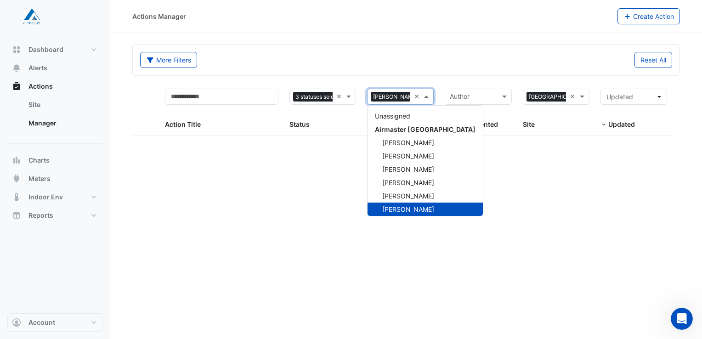
click at [426, 96] on span at bounding box center [427, 96] width 11 height 11
click at [414, 193] on span "[PERSON_NAME]" at bounding box center [408, 196] width 52 height 8
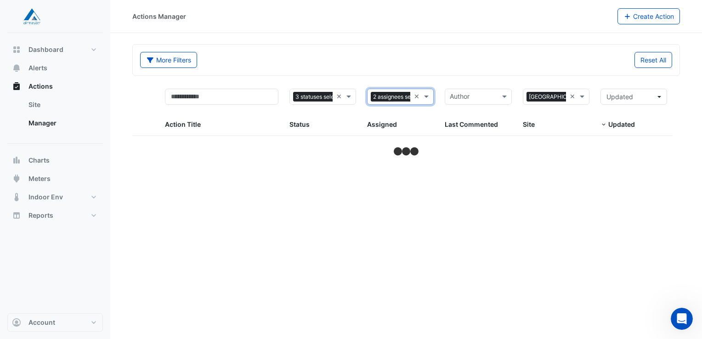
select select "**"
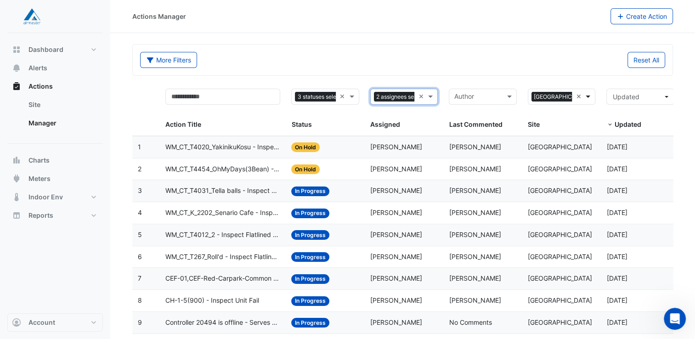
click at [587, 96] on span at bounding box center [588, 96] width 11 height 11
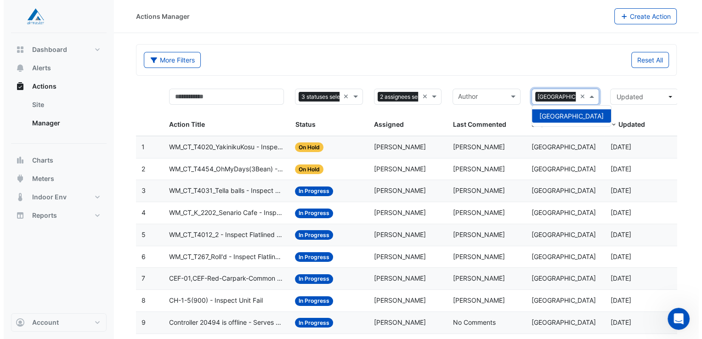
scroll to position [0, 5]
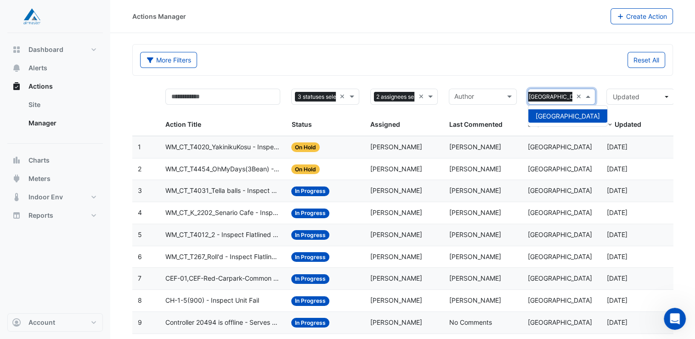
click at [591, 99] on span at bounding box center [588, 96] width 11 height 11
click at [627, 126] on span "Updated" at bounding box center [627, 124] width 27 height 8
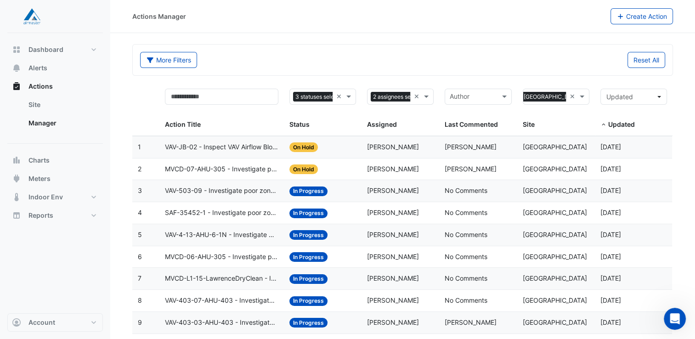
click at [236, 142] on span "VAV-JB-02 - Inspect VAV Airflow Block" at bounding box center [221, 147] width 113 height 11
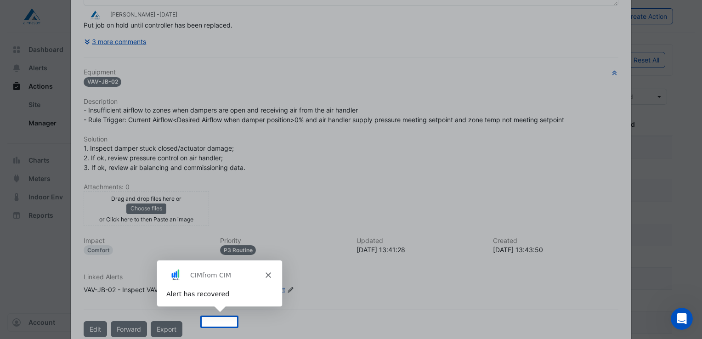
scroll to position [123, 0]
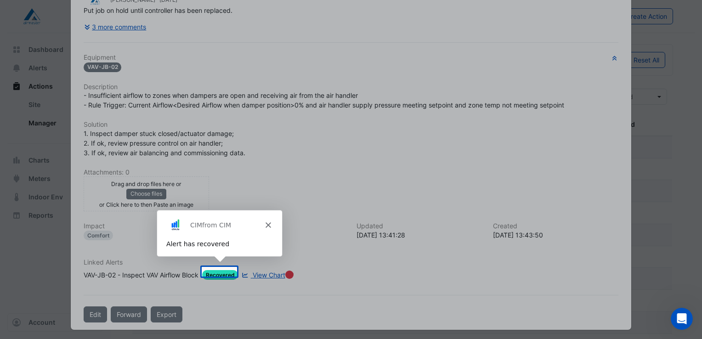
click at [268, 223] on polygon "Close" at bounding box center [268, 224] width 6 height 6
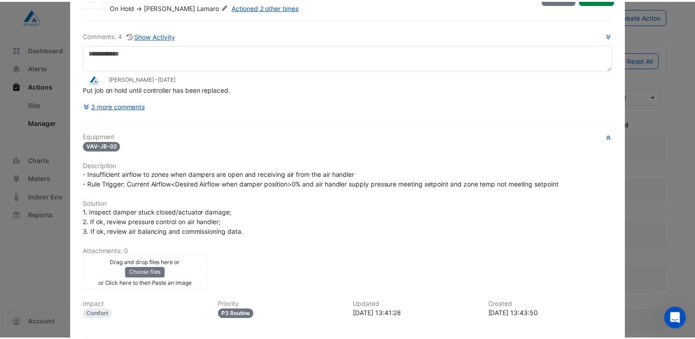
scroll to position [0, 0]
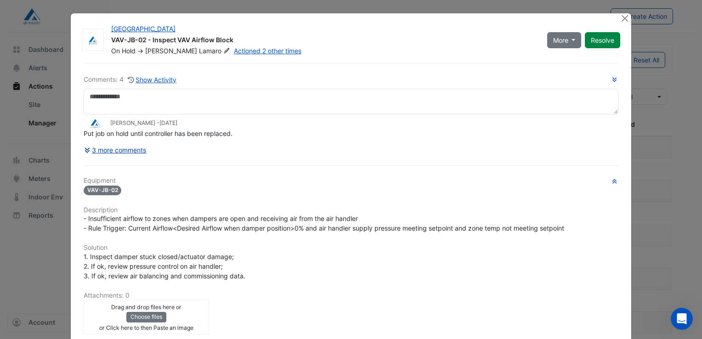
click at [105, 146] on button "3 more comments" at bounding box center [115, 150] width 63 height 16
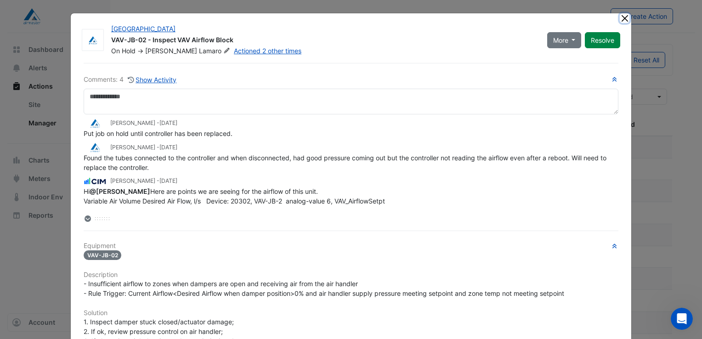
click at [619, 19] on button "Close" at bounding box center [624, 18] width 10 height 10
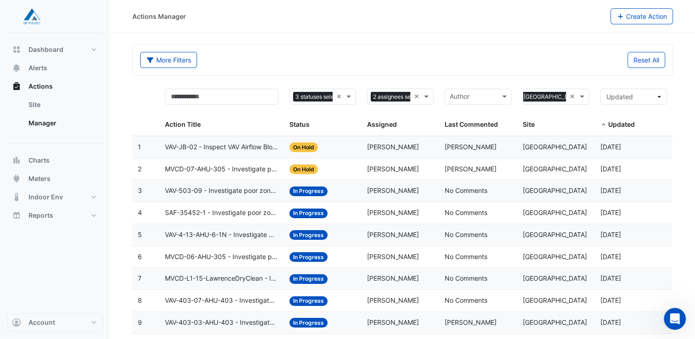
click at [217, 166] on span "MVCD-07-AHU-305 - Investigate poor zone temp" at bounding box center [221, 169] width 113 height 11
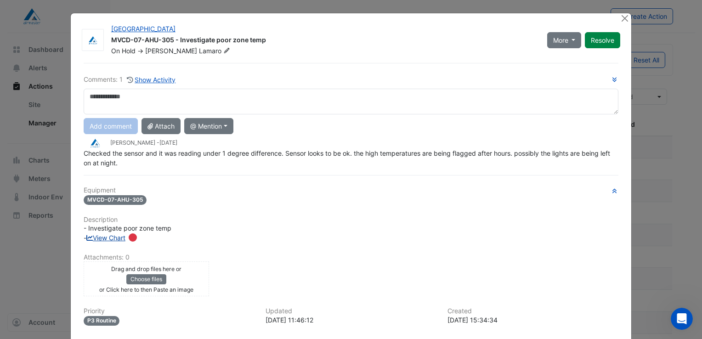
click at [110, 237] on link "View Chart" at bounding box center [105, 238] width 39 height 8
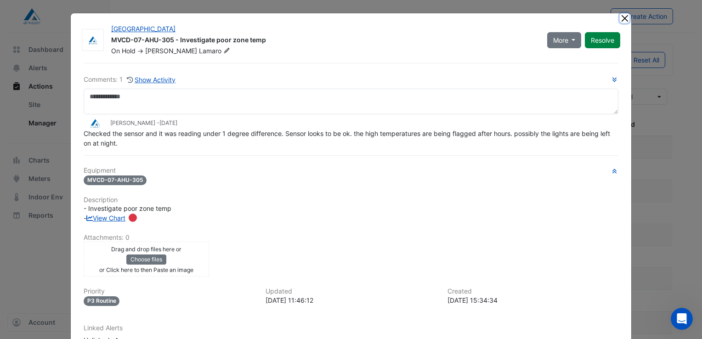
click at [621, 17] on button "Close" at bounding box center [624, 18] width 10 height 10
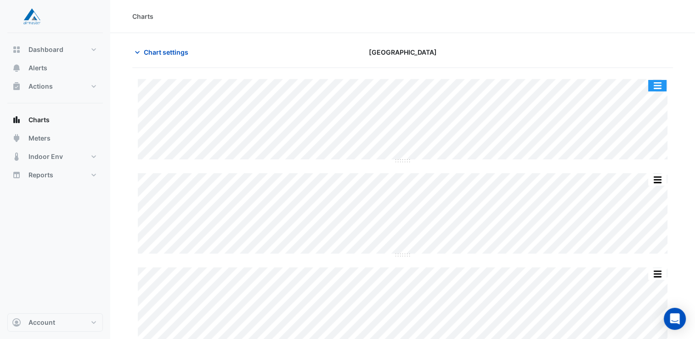
click at [656, 84] on button "button" at bounding box center [657, 85] width 18 height 11
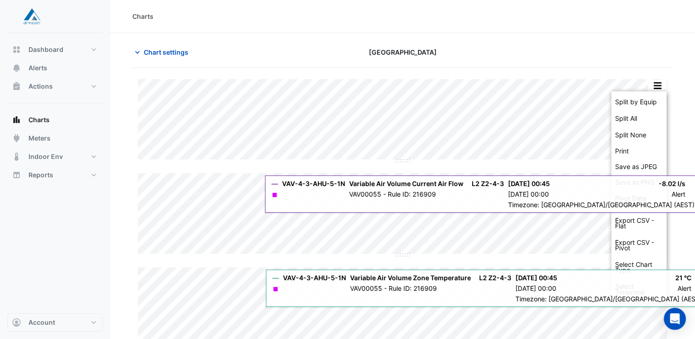
click at [209, 17] on div "Charts" at bounding box center [402, 16] width 541 height 10
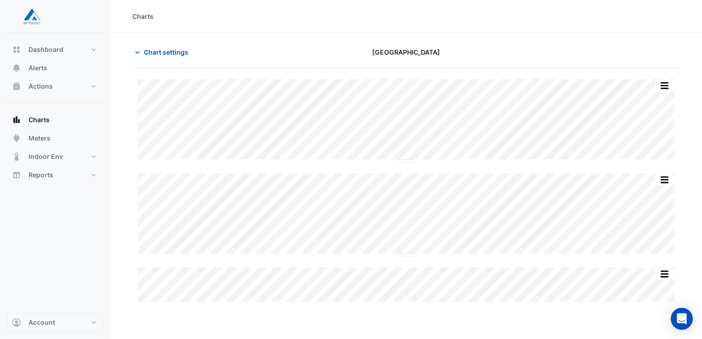
click at [483, 77] on div "Split All Split None Print Save as JPEG Save as PNG Pivot Data Table Export CSV…" at bounding box center [405, 186] width 547 height 236
click at [667, 82] on button "button" at bounding box center [664, 85] width 18 height 11
click at [608, 53] on div at bounding box center [592, 52] width 186 height 16
click at [665, 80] on button "button" at bounding box center [664, 85] width 18 height 11
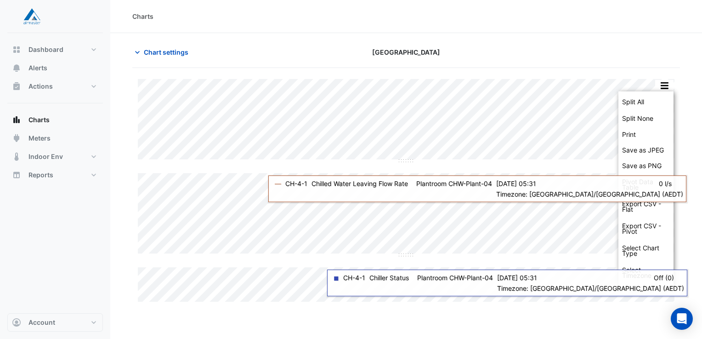
click at [590, 21] on div "Charts" at bounding box center [405, 16] width 547 height 10
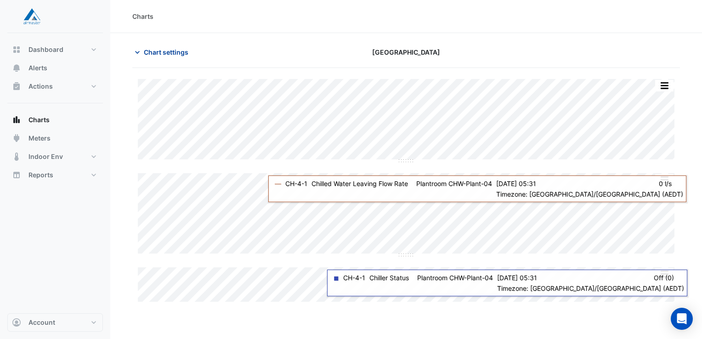
click at [163, 50] on span "Chart settings" at bounding box center [166, 52] width 45 height 10
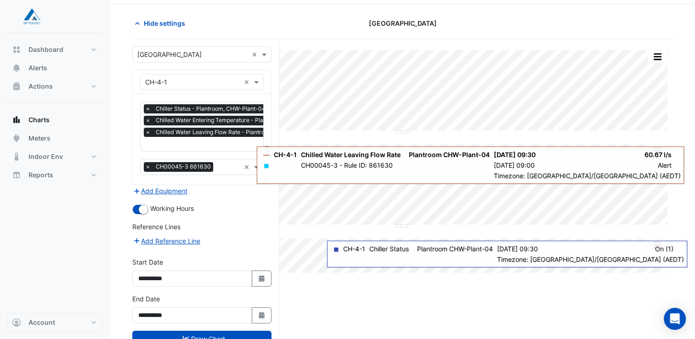
scroll to position [58, 0]
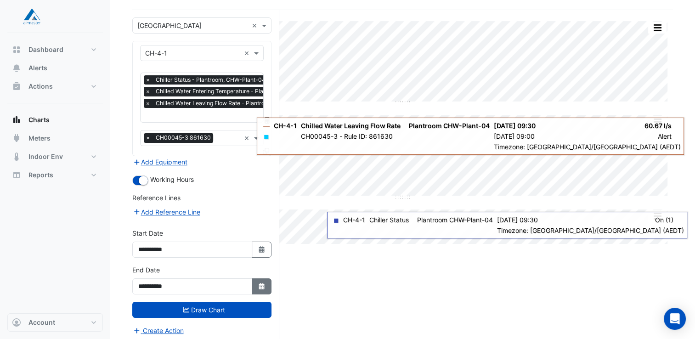
click at [260, 286] on icon "button" at bounding box center [262, 286] width 6 height 6
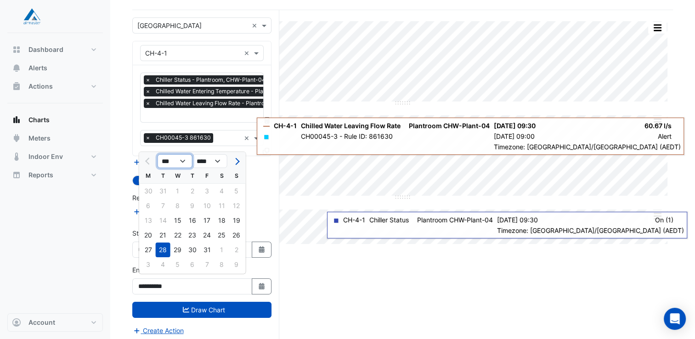
click at [176, 165] on select "*** *** *** *** *** *** *** *** *** *** *** ***" at bounding box center [175, 161] width 35 height 14
select select "*"
click at [158, 154] on select "*** *** *** *** *** *** *** *** *** *** *** ***" at bounding box center [175, 161] width 35 height 14
click at [195, 237] on div "21" at bounding box center [192, 235] width 15 height 15
type input "**********"
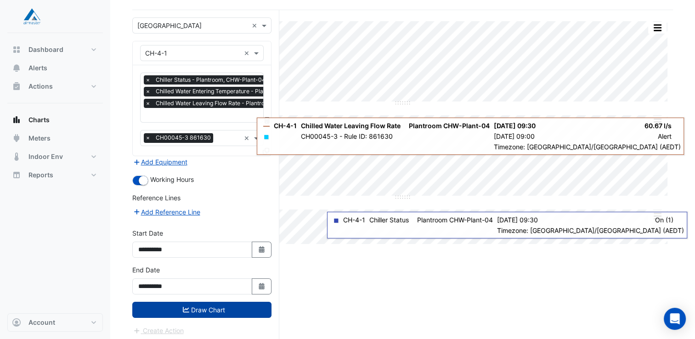
click at [197, 304] on button "Draw Chart" at bounding box center [201, 310] width 139 height 16
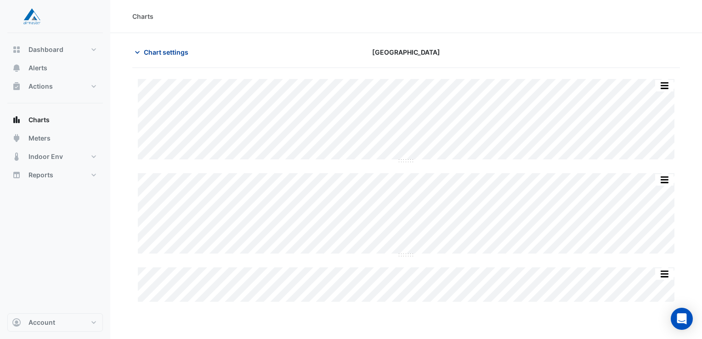
click at [156, 56] on span "Chart settings" at bounding box center [166, 52] width 45 height 10
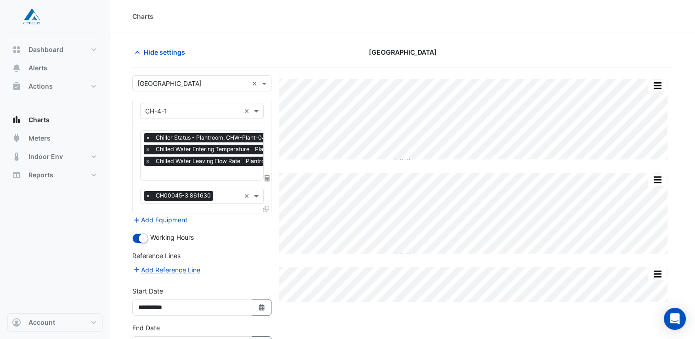
click at [544, 60] on div "Hide settings Castle Towers" at bounding box center [402, 56] width 541 height 24
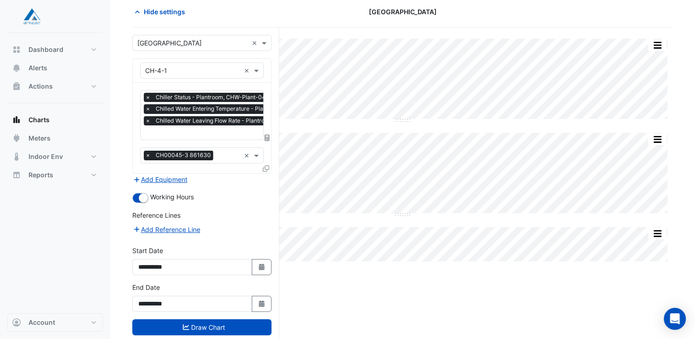
scroll to position [58, 0]
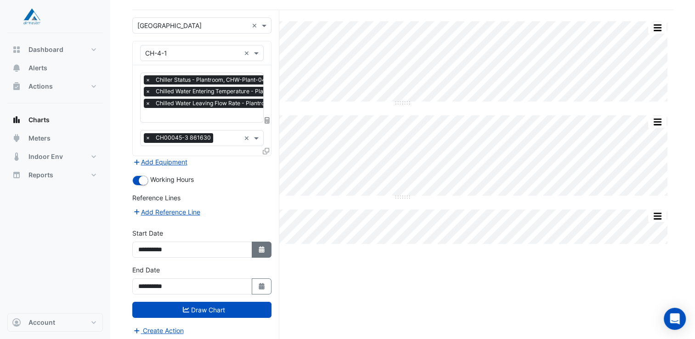
click at [263, 246] on icon "Select Date" at bounding box center [262, 249] width 8 height 6
select select "****"
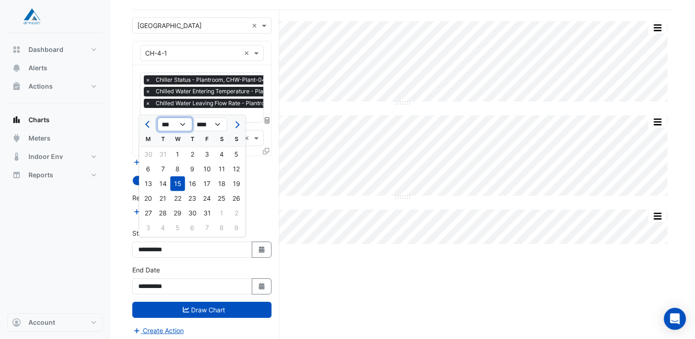
click at [174, 125] on select "*** *** *** *** *** *** *** ***" at bounding box center [175, 125] width 35 height 14
select select "*"
click at [158, 118] on select "*** *** *** *** *** *** *** ***" at bounding box center [175, 125] width 35 height 14
click at [163, 151] on div "1" at bounding box center [163, 154] width 15 height 15
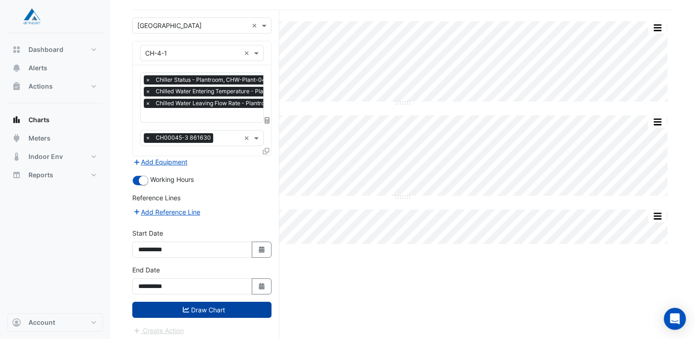
click at [239, 309] on button "Draw Chart" at bounding box center [201, 310] width 139 height 16
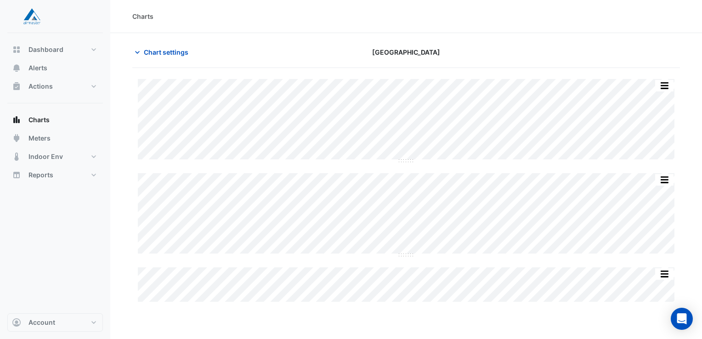
click at [278, 53] on div "Chart settings" at bounding box center [220, 52] width 186 height 16
click at [281, 56] on div "Chart settings" at bounding box center [220, 52] width 186 height 16
click at [156, 59] on button "Chart settings" at bounding box center [163, 52] width 62 height 16
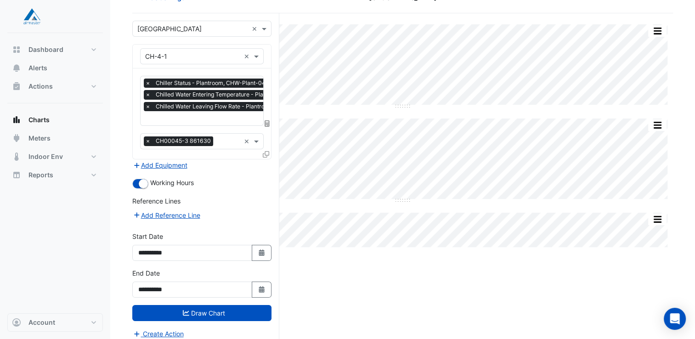
scroll to position [58, 0]
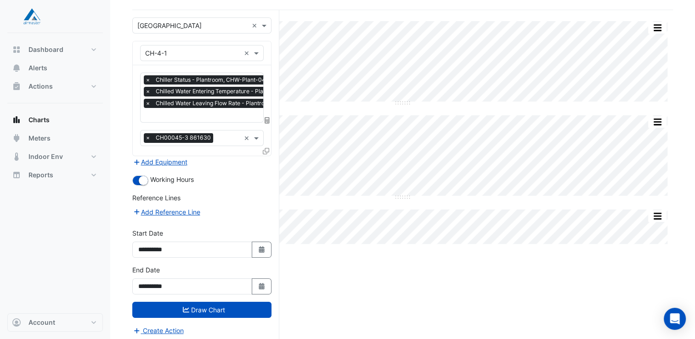
click at [308, 318] on div "Split All Split None Print Save as JPEG Save as PNG Pivot Data Table Export CSV…" at bounding box center [402, 176] width 541 height 333
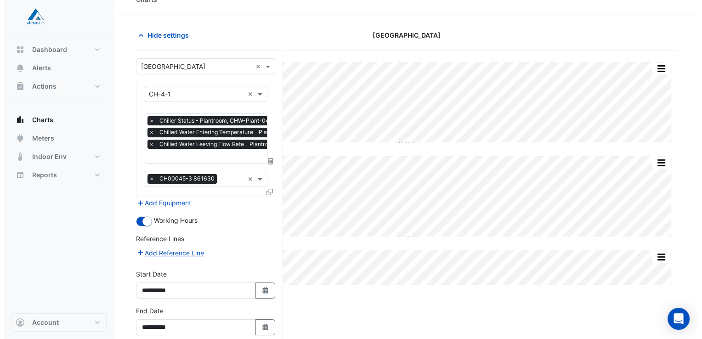
scroll to position [0, 0]
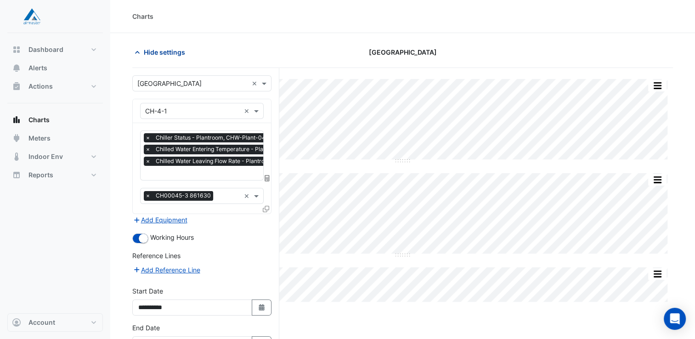
drag, startPoint x: 152, startPoint y: 54, endPoint x: 163, endPoint y: 56, distance: 11.1
click at [153, 54] on span "Hide settings" at bounding box center [164, 52] width 41 height 10
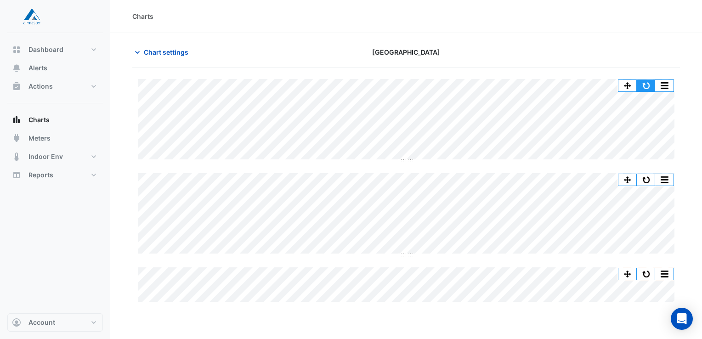
click at [647, 85] on button "button" at bounding box center [645, 85] width 18 height 11
click at [146, 47] on button "Chart settings" at bounding box center [163, 52] width 62 height 16
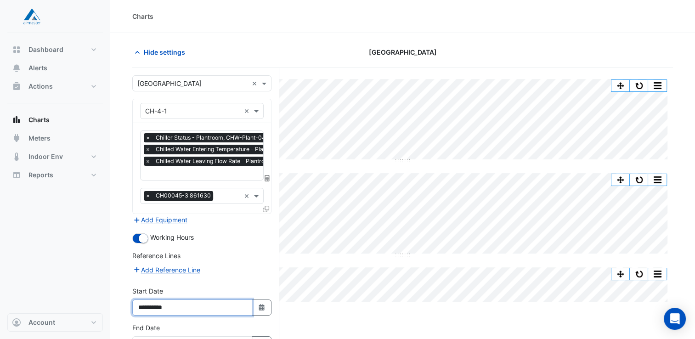
click at [187, 301] on input "**********" at bounding box center [192, 307] width 120 height 16
type input "**********"
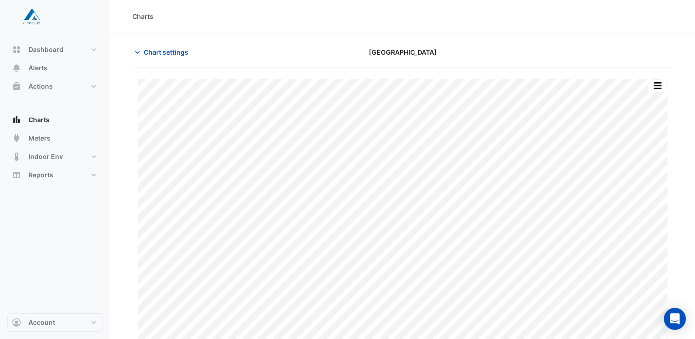
type input "**********"
click at [166, 51] on span "Chart settings" at bounding box center [166, 52] width 45 height 10
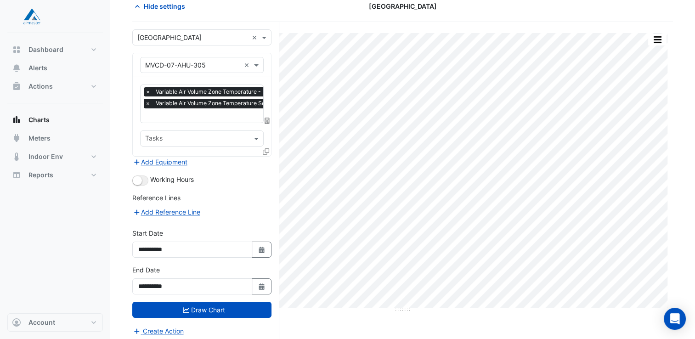
scroll to position [46, 0]
click at [268, 284] on button "Select Date" at bounding box center [262, 286] width 20 height 16
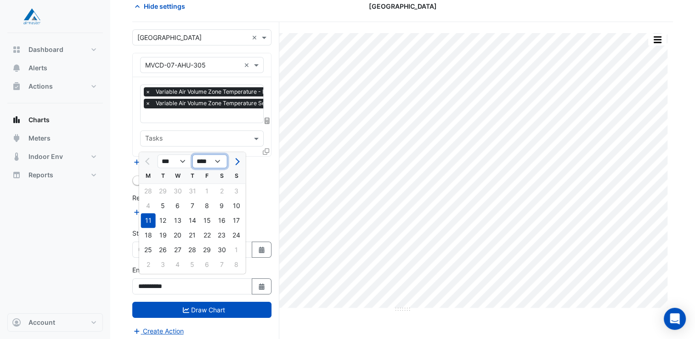
click at [211, 161] on select "**** **** **** **** **** **** **** **** **** **** ****" at bounding box center [209, 161] width 35 height 14
select select "****"
click at [192, 154] on select "**** **** **** **** **** **** **** **** **** **** ****" at bounding box center [209, 161] width 35 height 14
drag, startPoint x: 177, startPoint y: 163, endPoint x: 178, endPoint y: 168, distance: 5.6
click at [177, 163] on select "*** *** *** *** *** *** *** *** *** *** *** ***" at bounding box center [175, 161] width 35 height 14
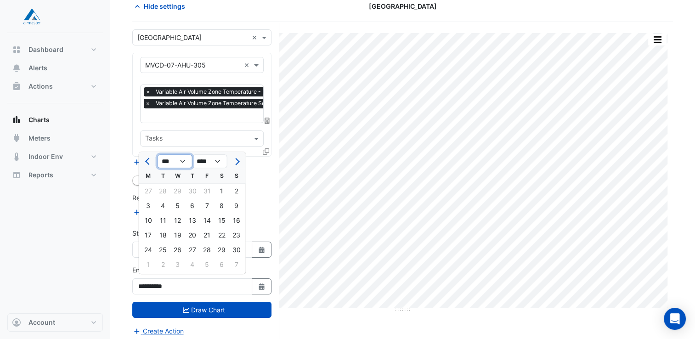
select select "*"
click at [158, 154] on select "*** *** *** *** *** *** *** *** *** *** *** ***" at bounding box center [175, 161] width 35 height 14
click at [190, 236] on div "21" at bounding box center [192, 235] width 15 height 15
type input "**********"
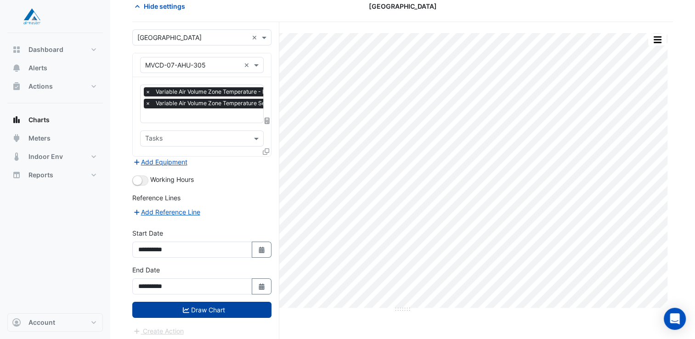
click at [244, 310] on button "Draw Chart" at bounding box center [201, 310] width 139 height 16
